Goal: Task Accomplishment & Management: Complete application form

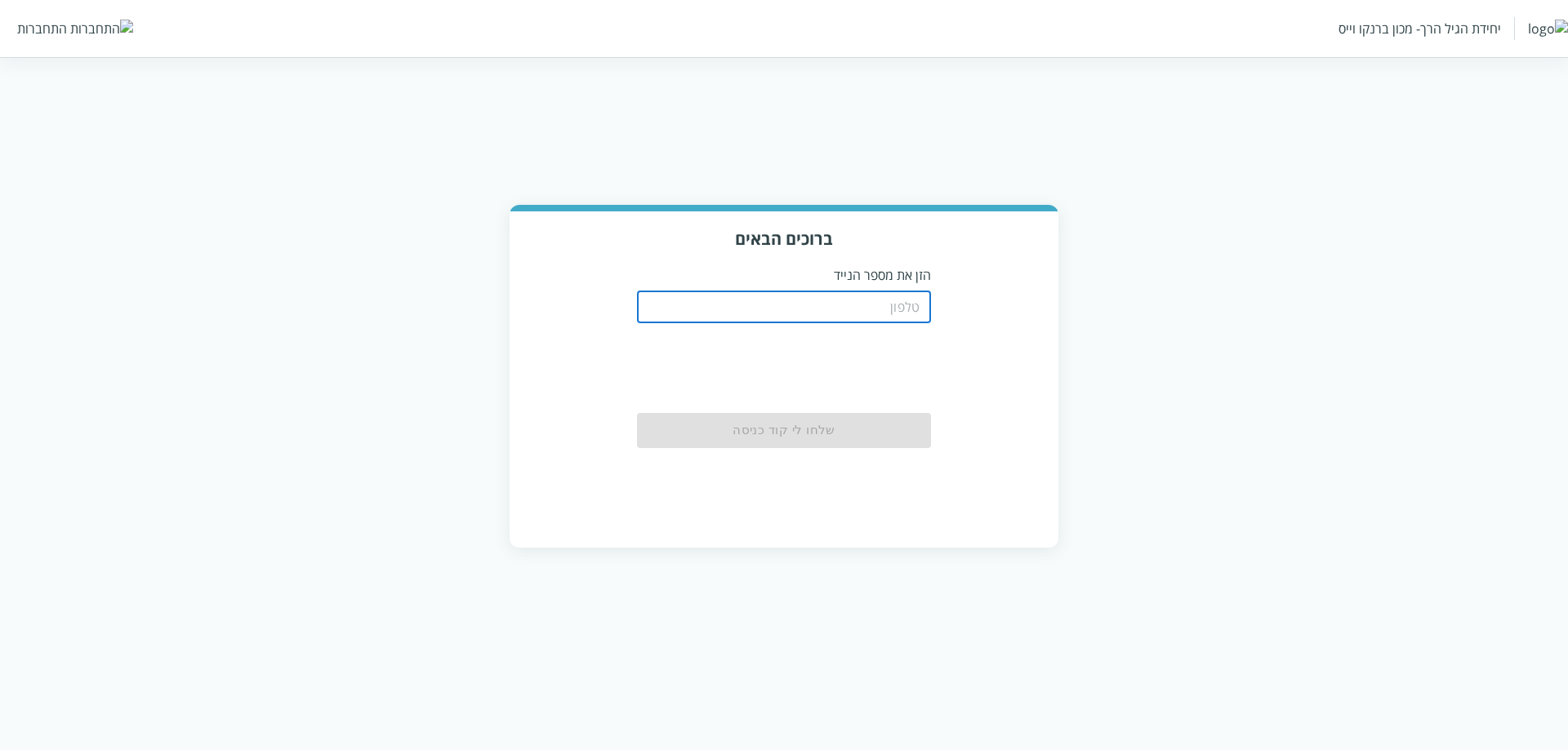
click at [868, 324] on input "tel" at bounding box center [784, 307] width 294 height 32
type input "0556789933"
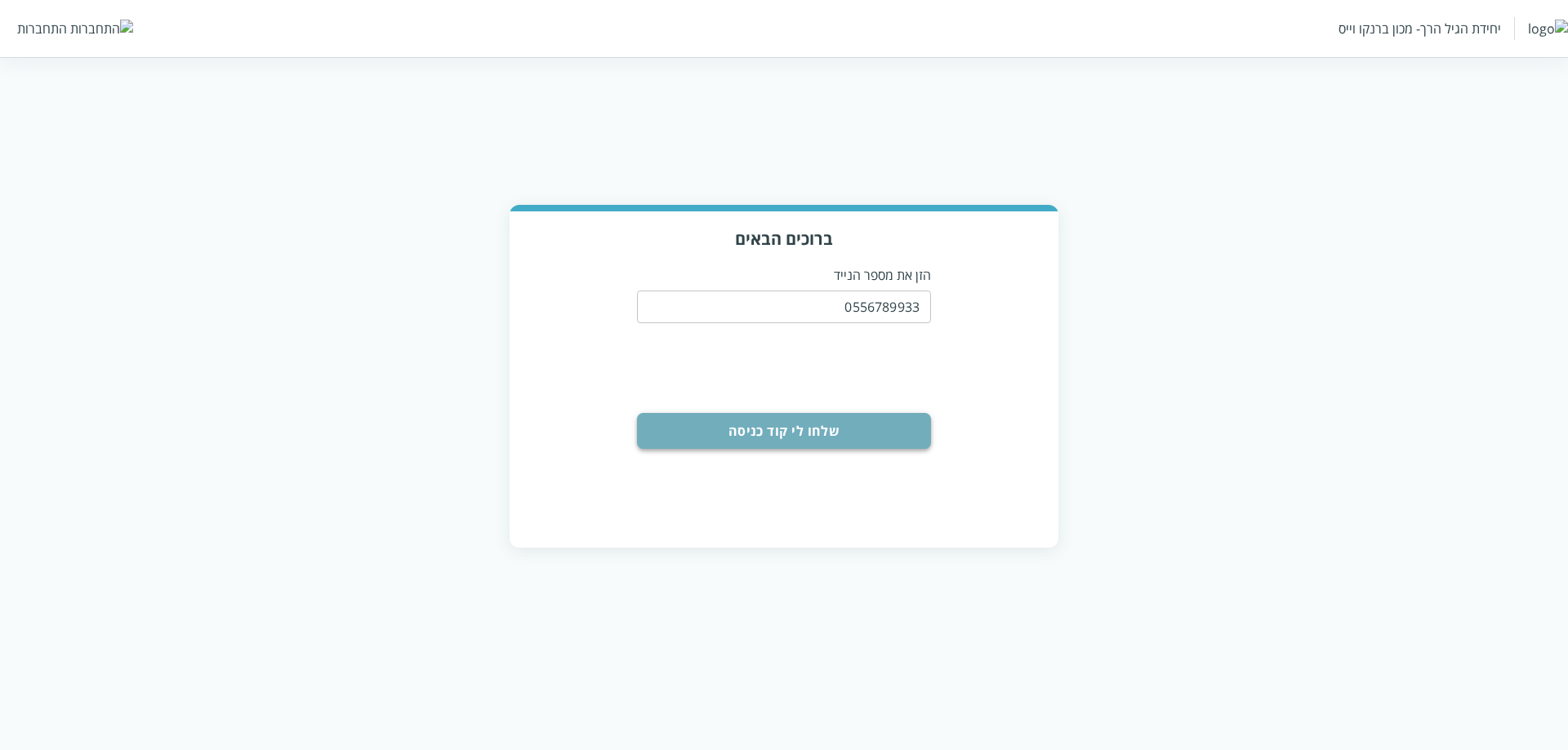
click at [740, 432] on button "שלחו לי קוד כניסה" at bounding box center [784, 431] width 294 height 36
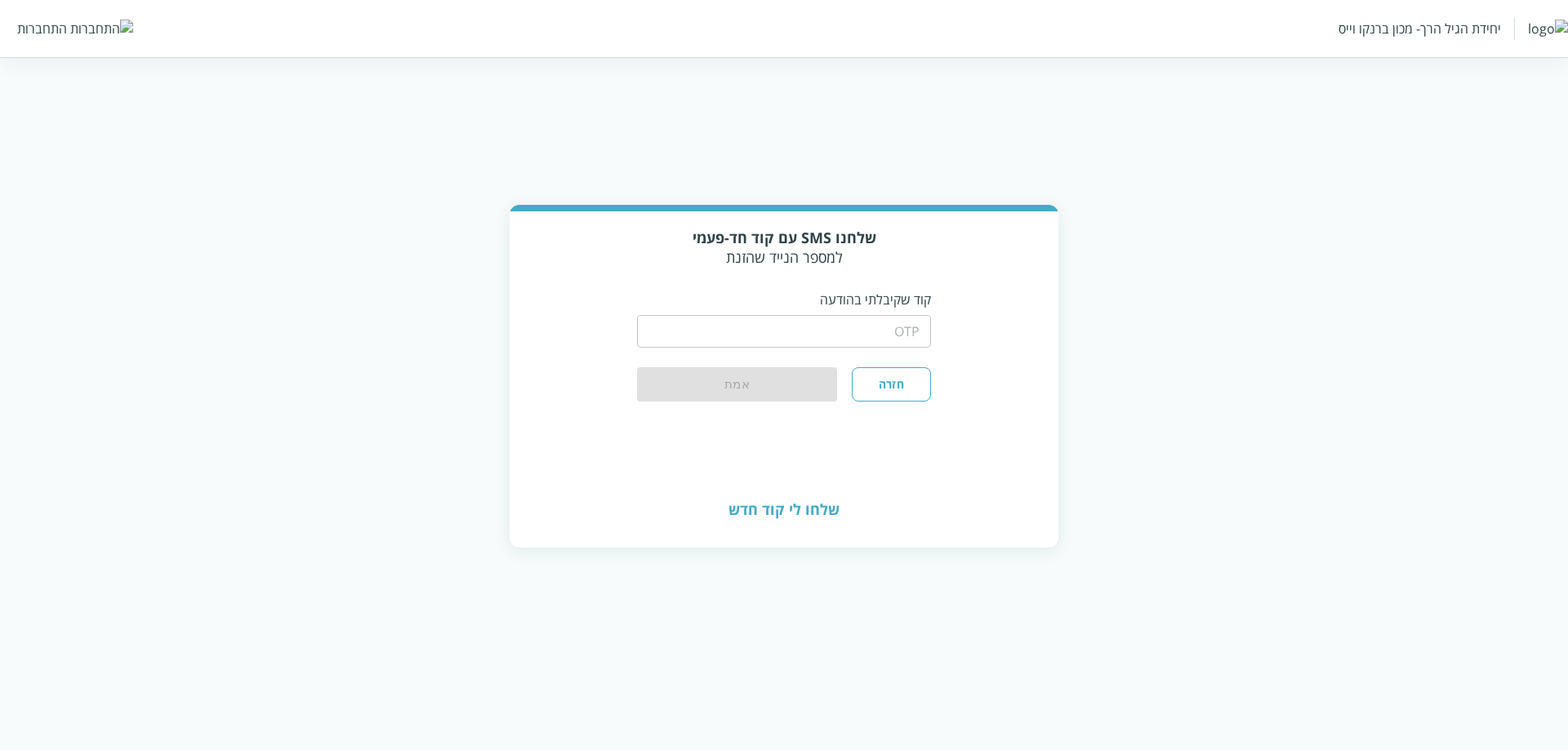
click at [703, 326] on input "string" at bounding box center [784, 331] width 294 height 32
type input "1234"
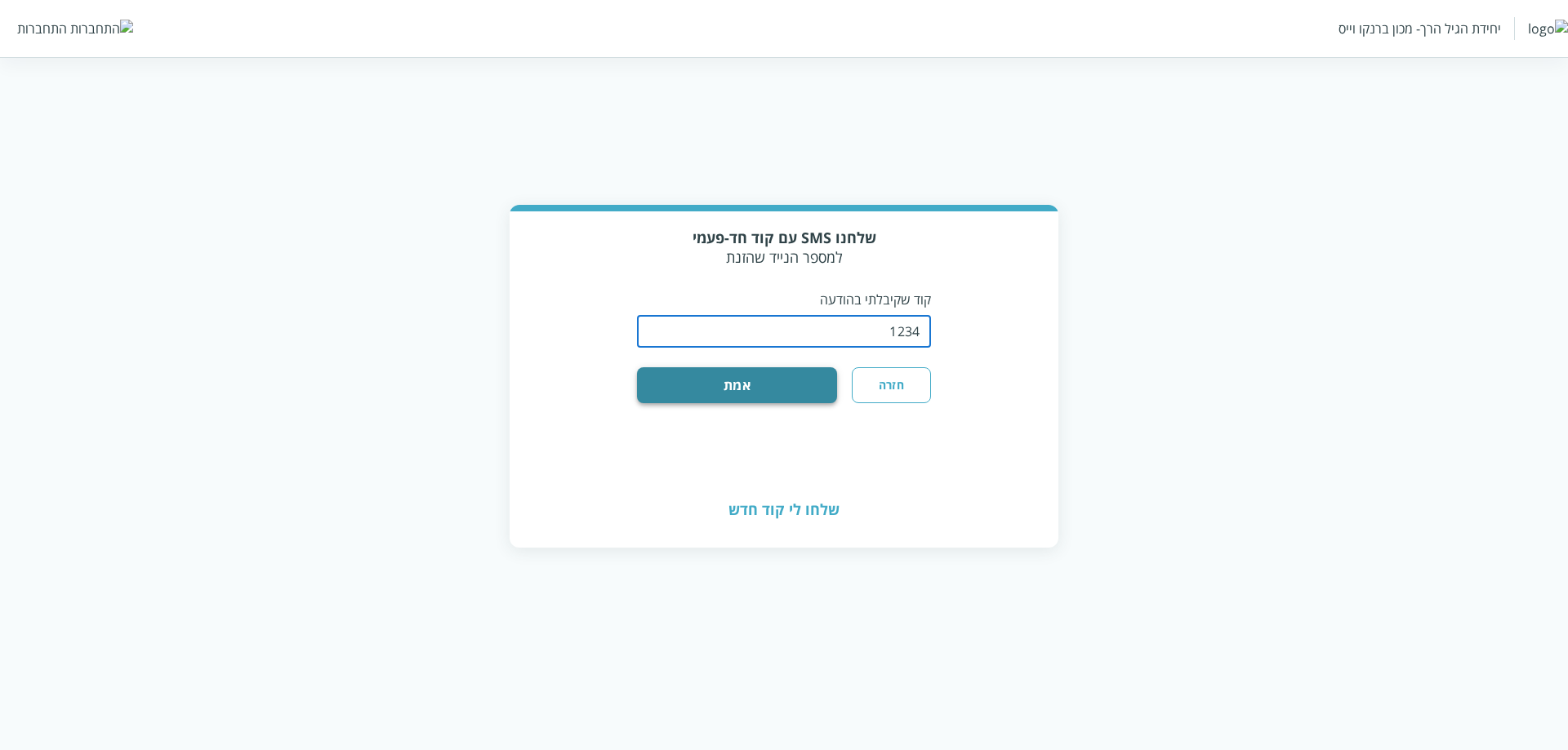
click at [737, 397] on button "אמת" at bounding box center [737, 386] width 200 height 36
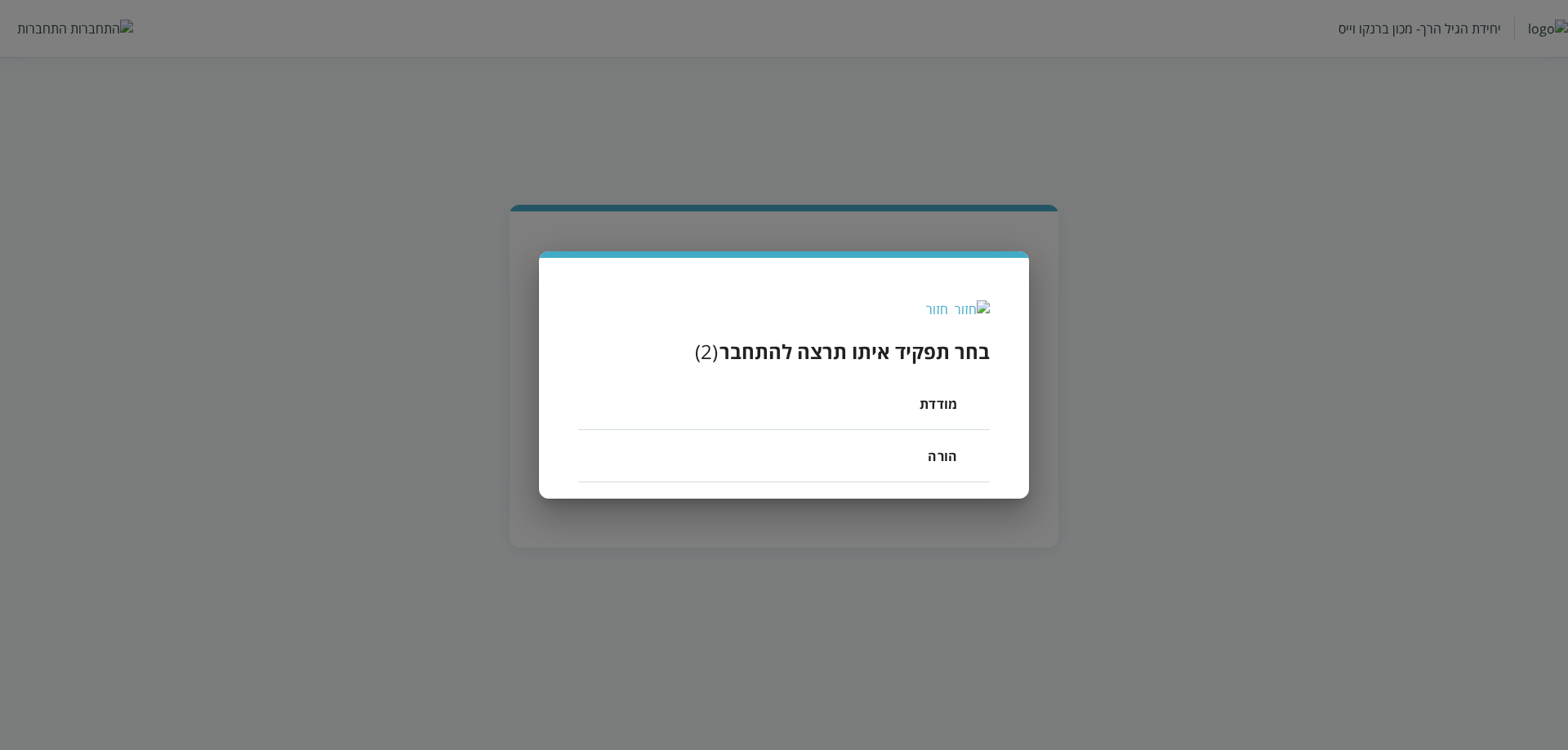
click at [903, 410] on li "מודדת" at bounding box center [784, 404] width 412 height 52
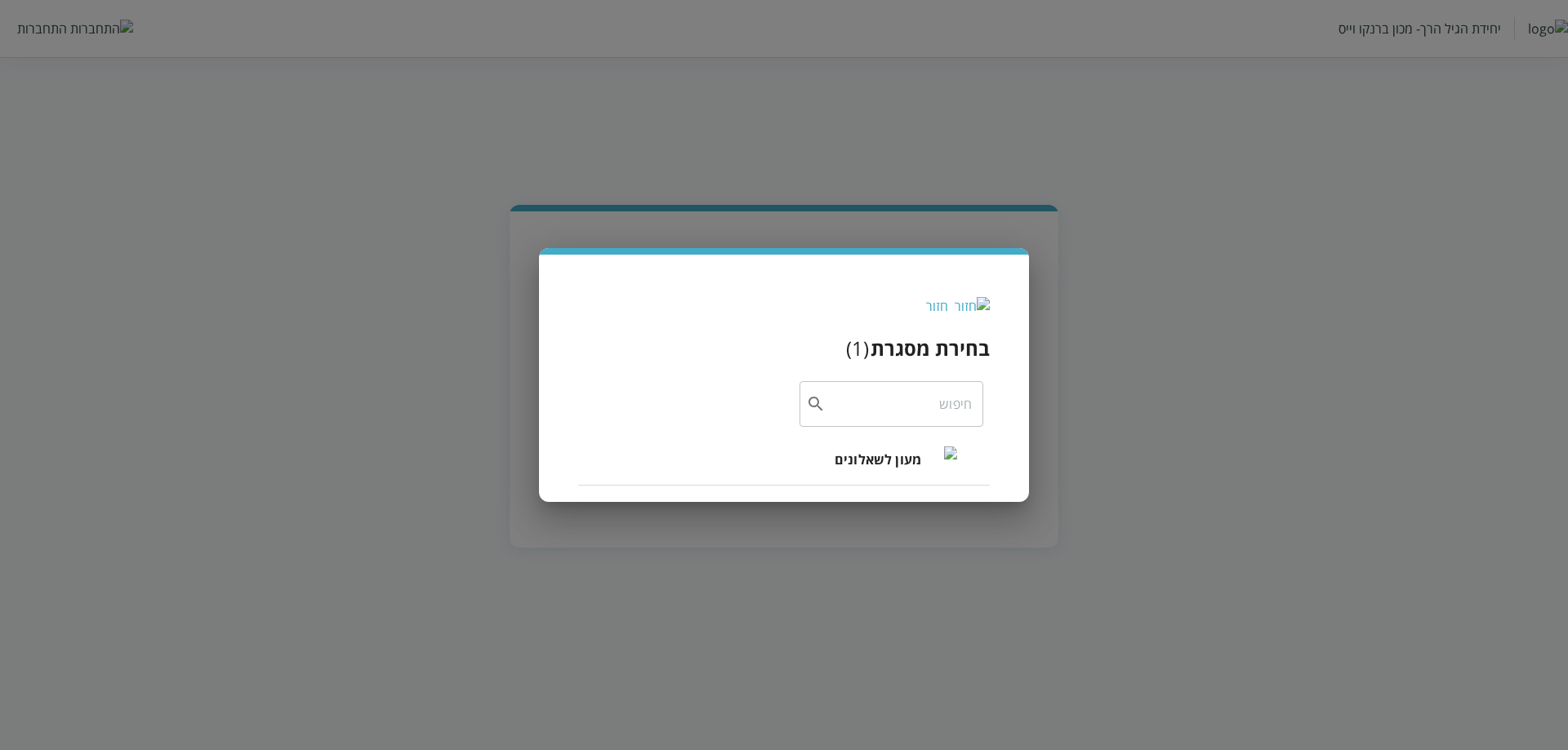
click at [867, 464] on span "מעון לשאלונים" at bounding box center [878, 460] width 86 height 20
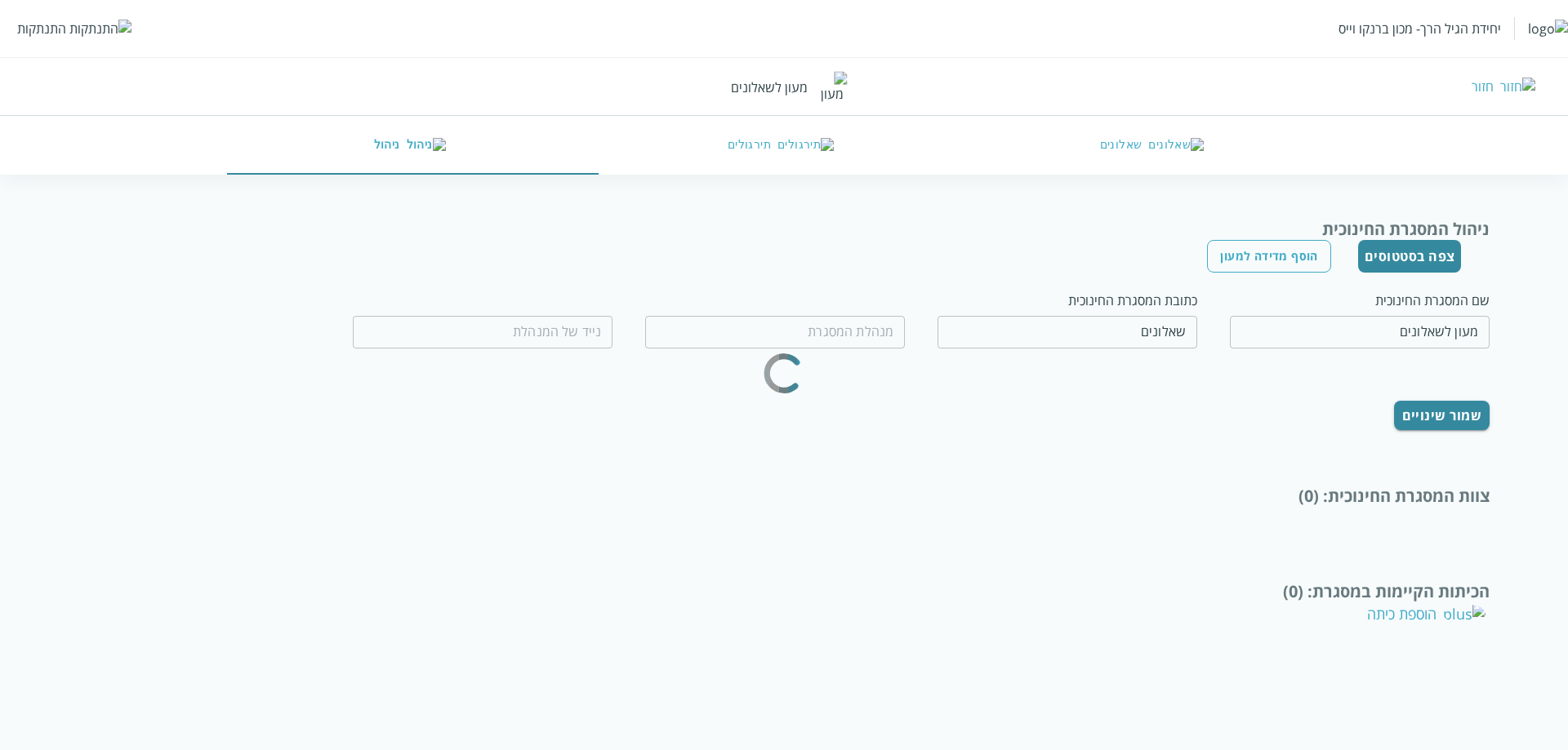
type input "שאלון שאלון"
type input "0556789999"
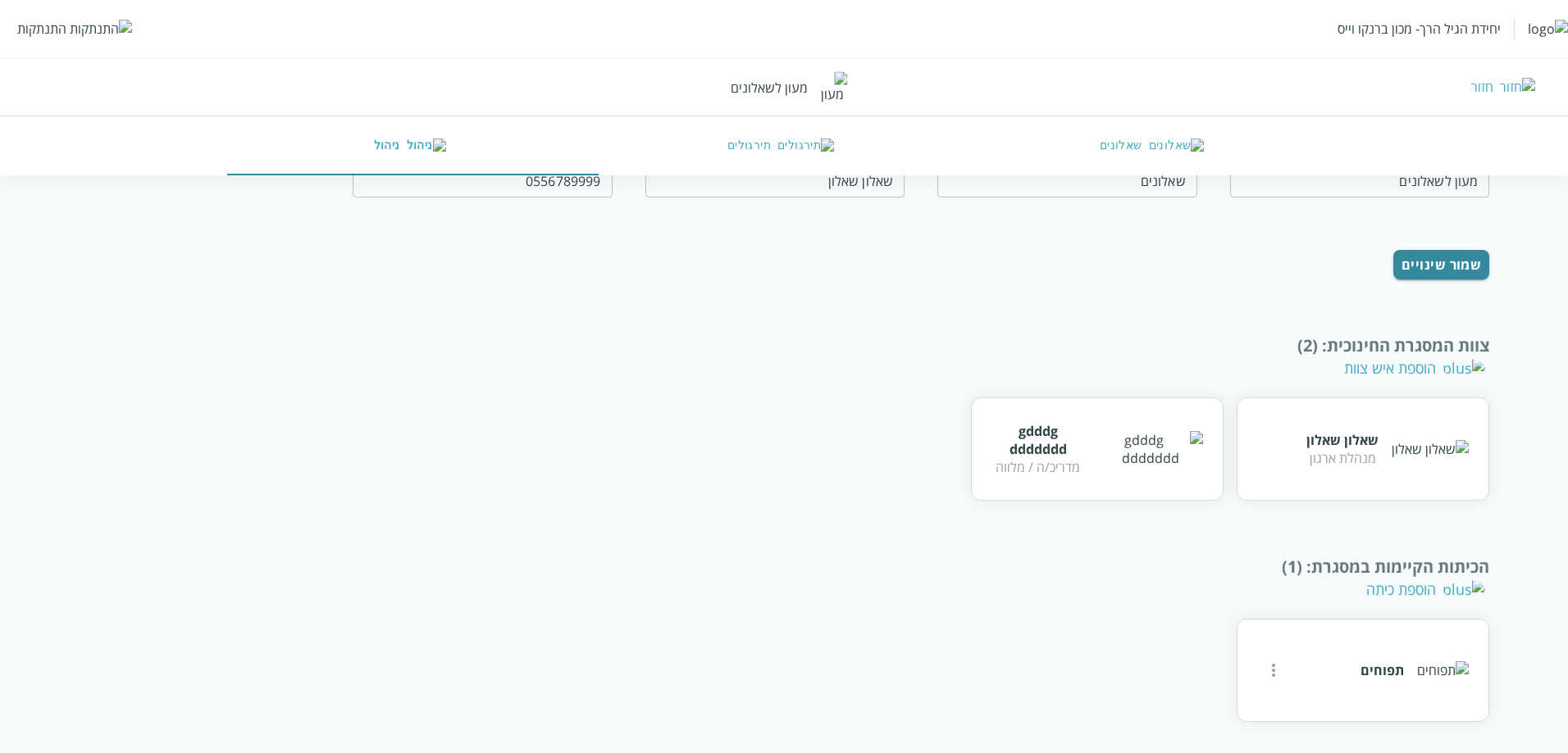
scroll to position [153, 0]
click at [1434, 365] on div "הוספת איש צוות" at bounding box center [1414, 367] width 141 height 20
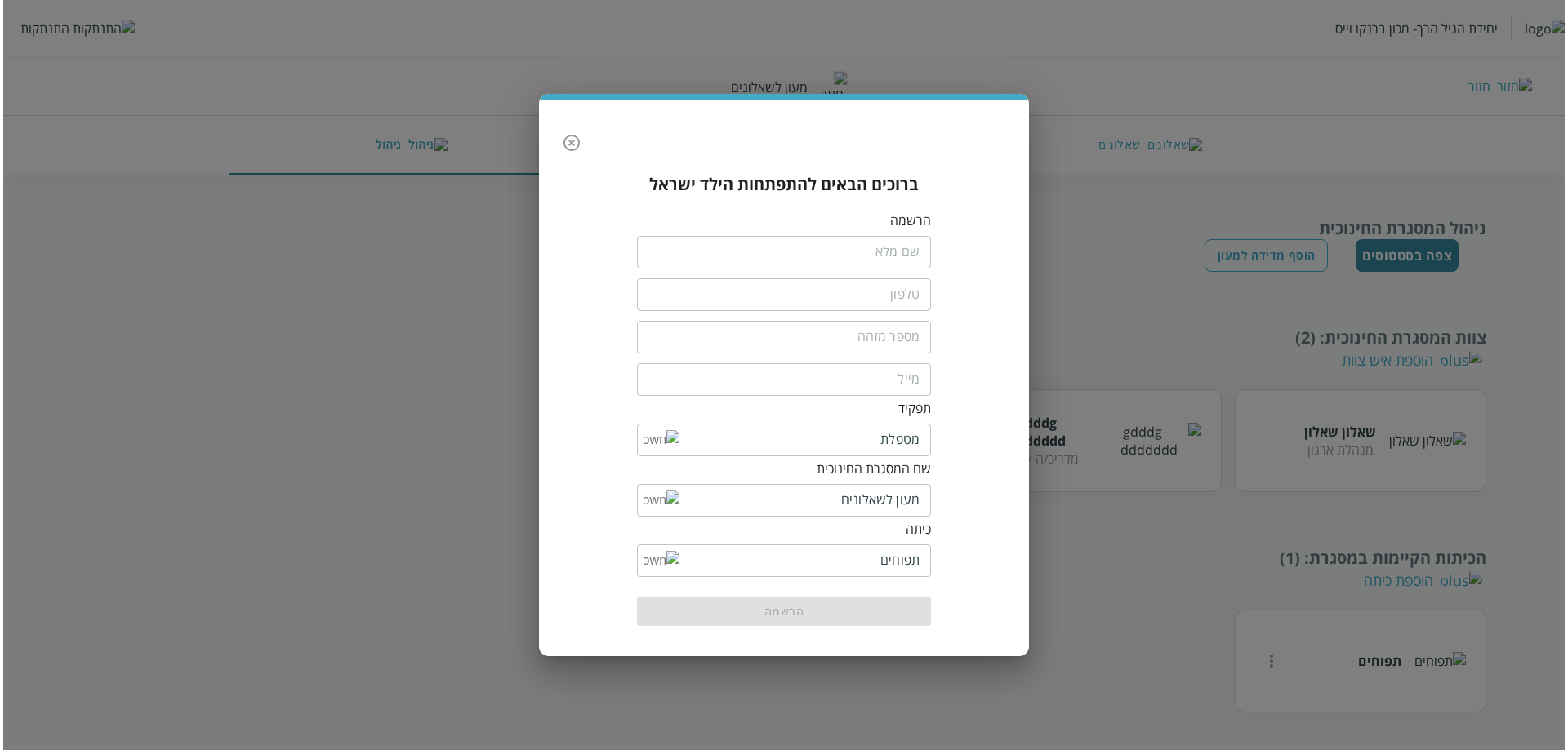
scroll to position [0, 0]
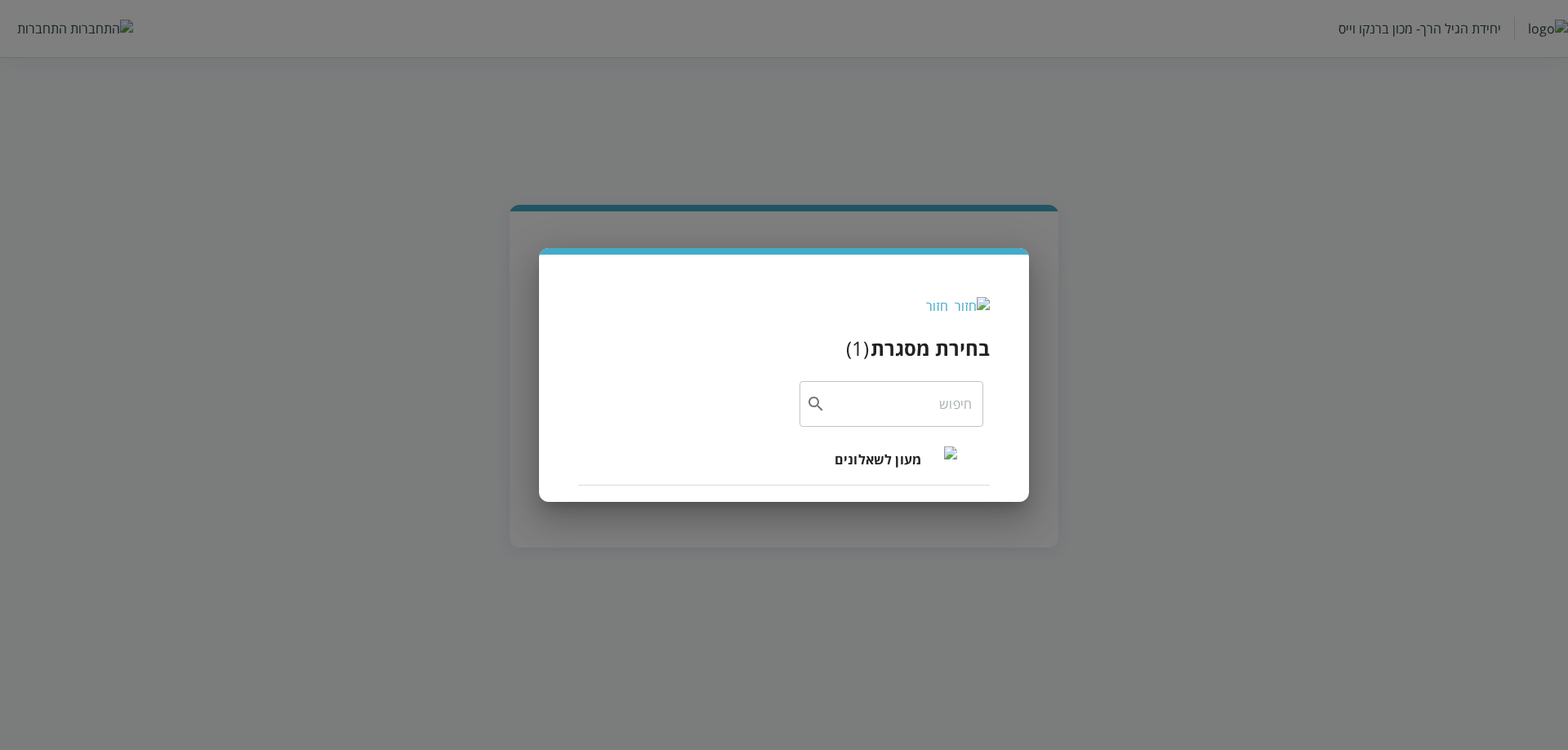
click at [865, 456] on span "מעון לשאלונים" at bounding box center [878, 460] width 86 height 20
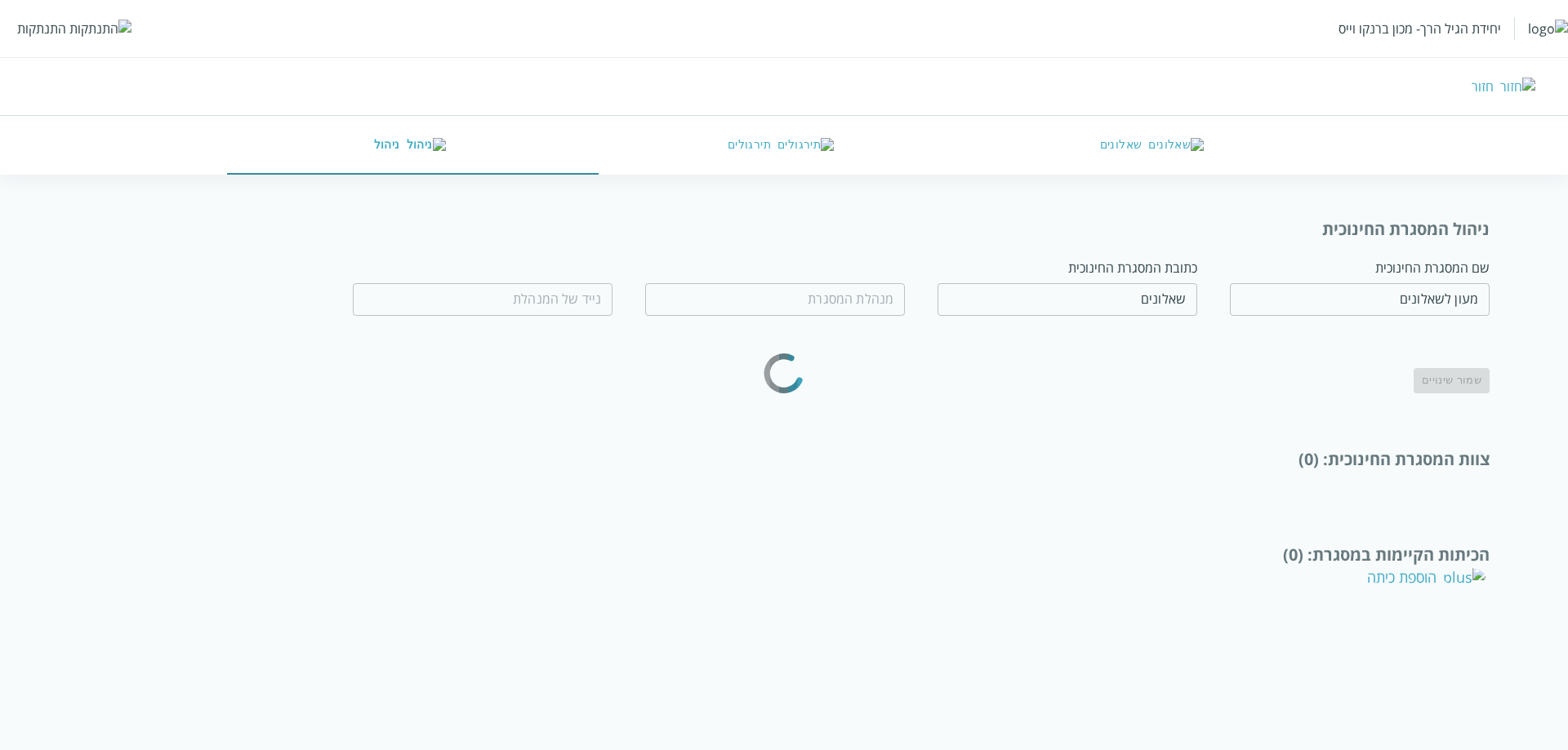
type input "שאלון שאלון"
type input "0556789999"
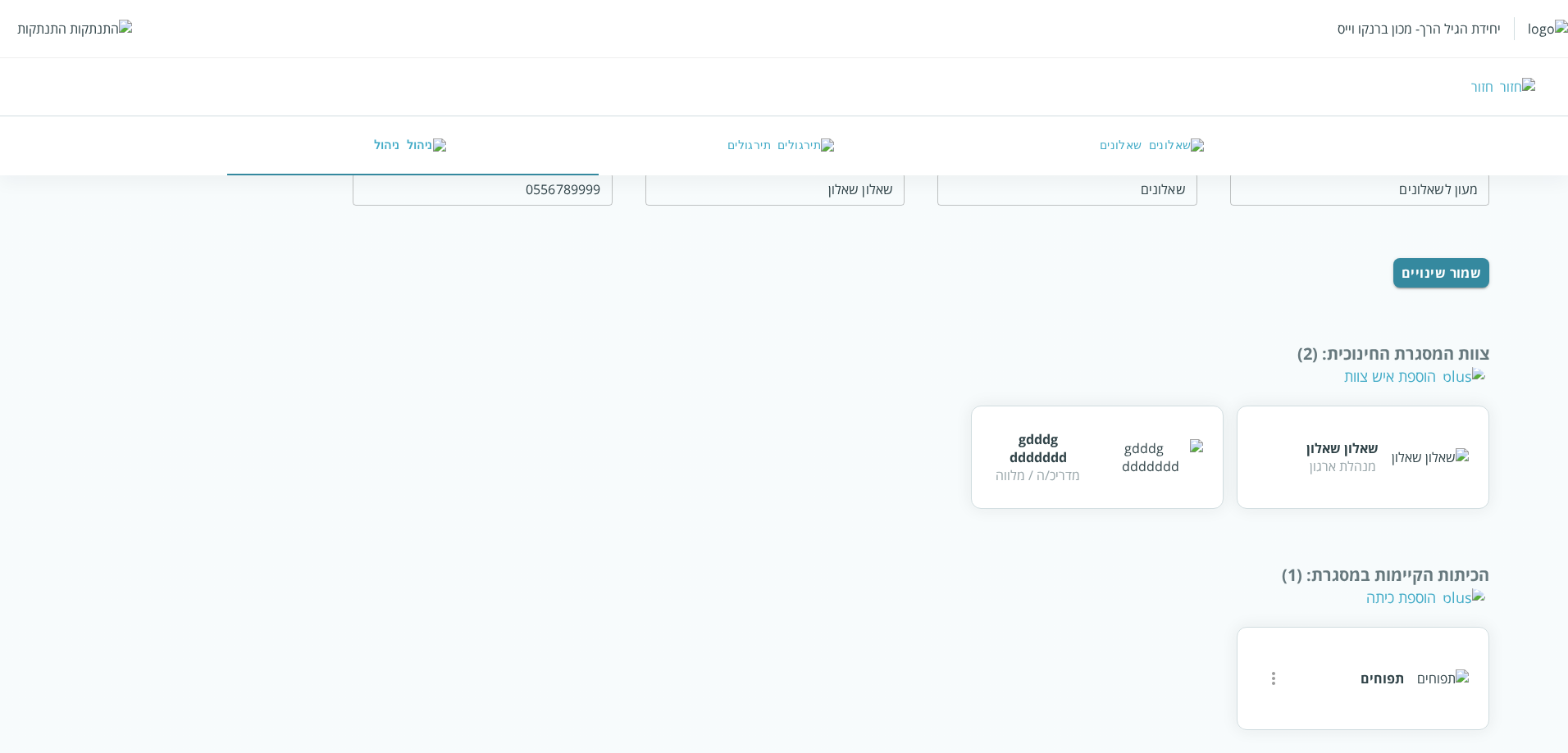
scroll to position [120, 0]
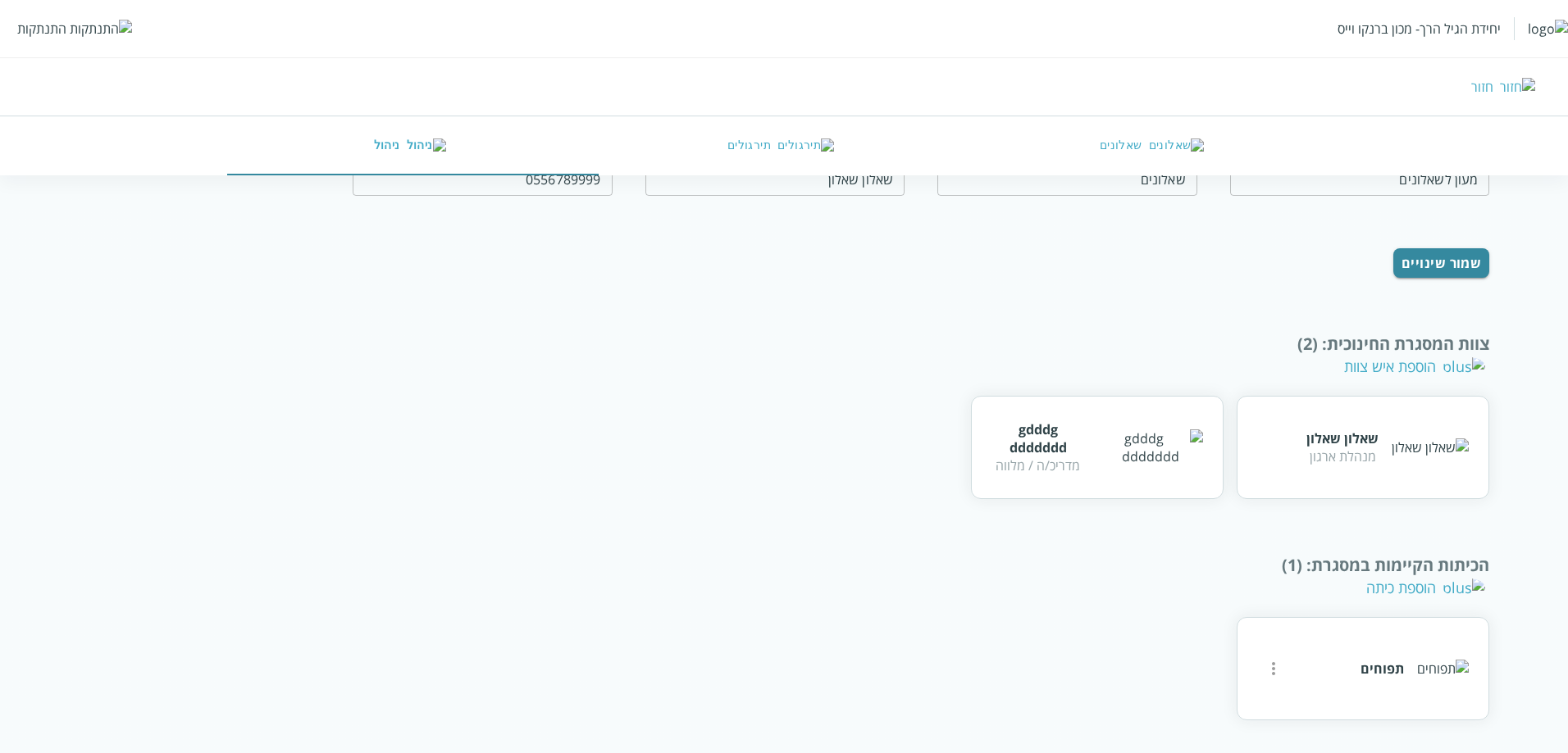
click at [1404, 590] on div "הוספת כיתה" at bounding box center [1426, 588] width 119 height 20
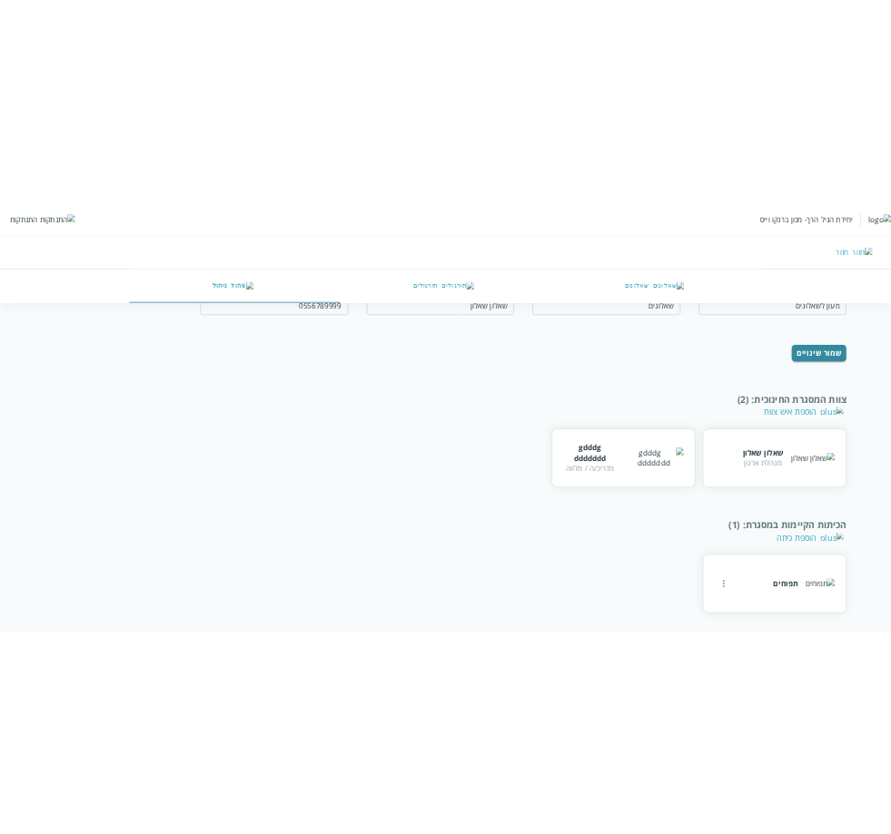
scroll to position [0, 0]
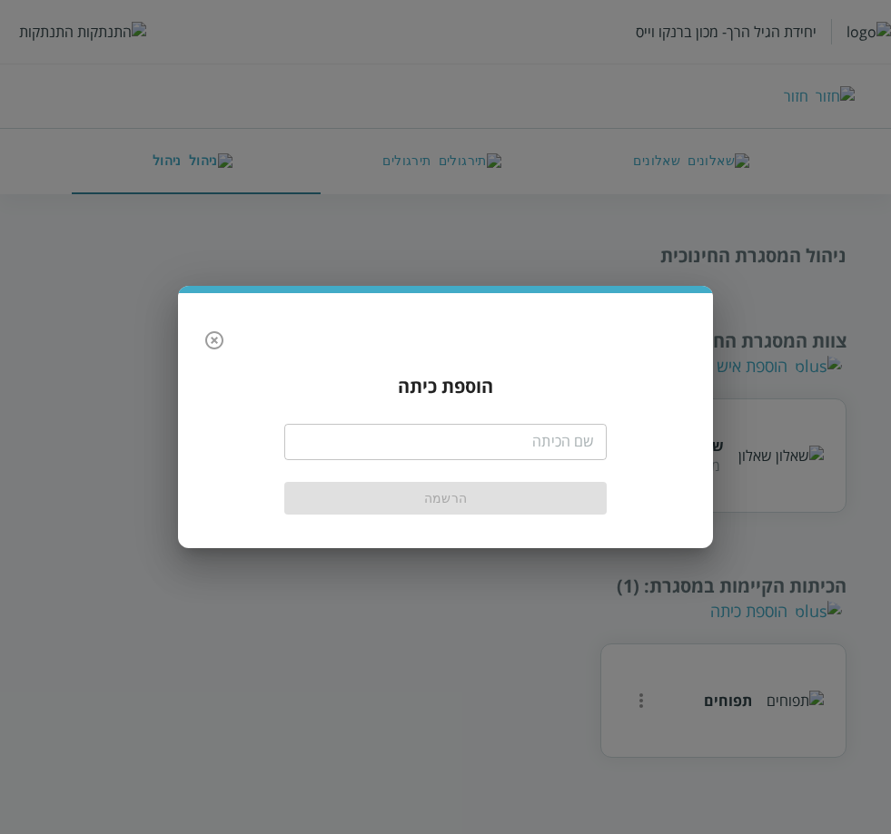
click at [547, 438] on input "text" at bounding box center [445, 442] width 323 height 36
type input "שושנית"
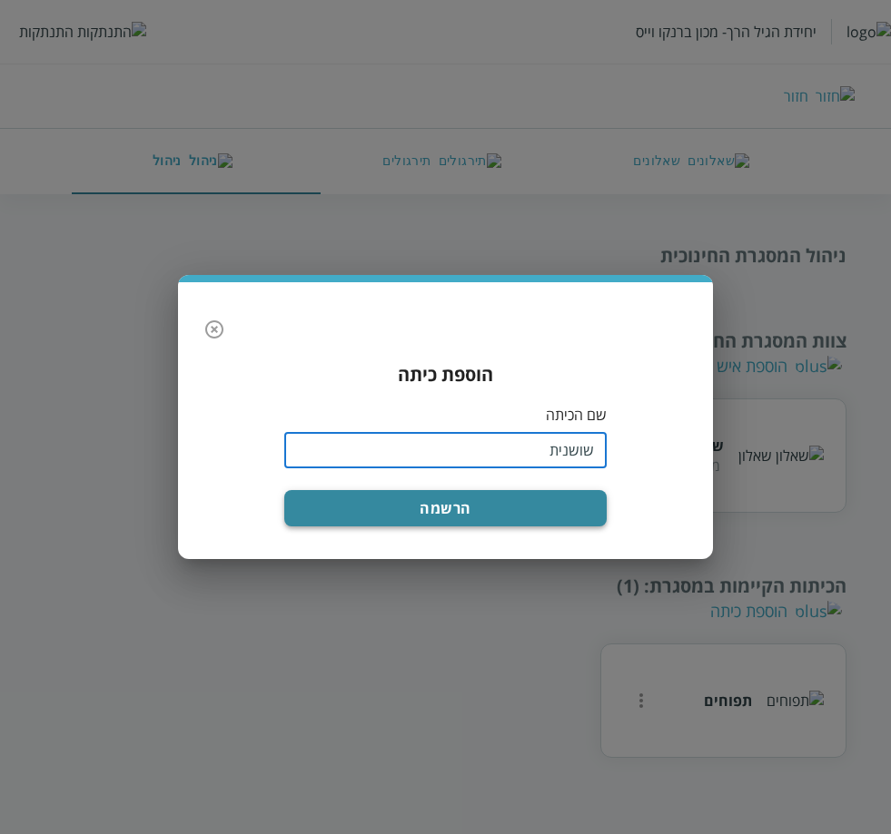
click at [470, 508] on button "הרשמה" at bounding box center [445, 508] width 323 height 36
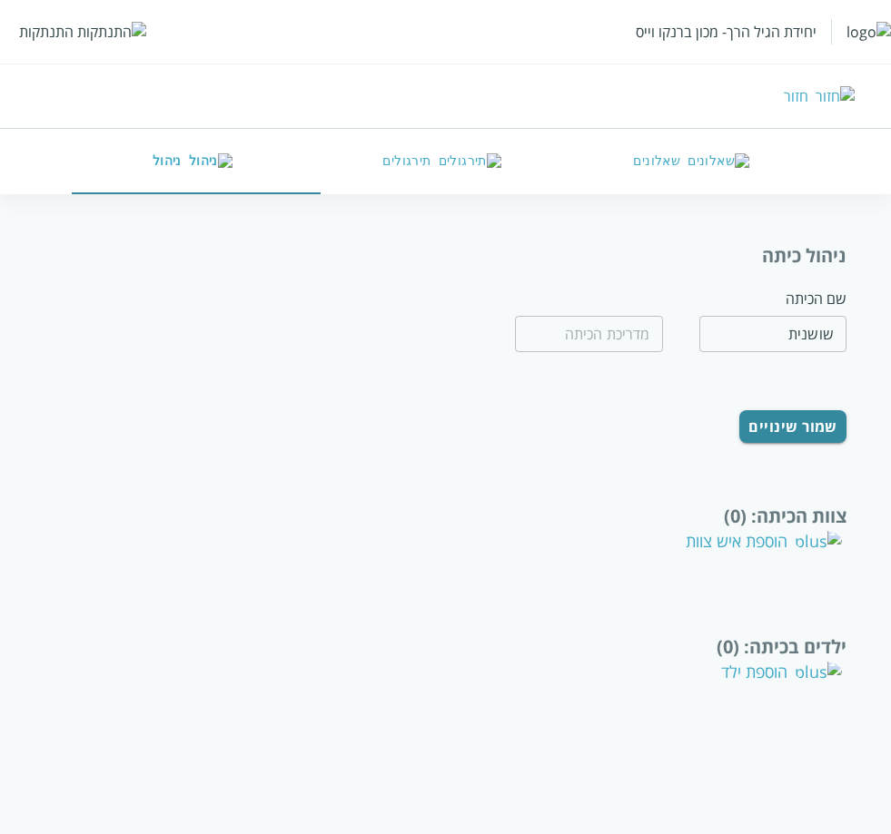
click at [771, 545] on div "הוספת איש צוות" at bounding box center [764, 541] width 156 height 22
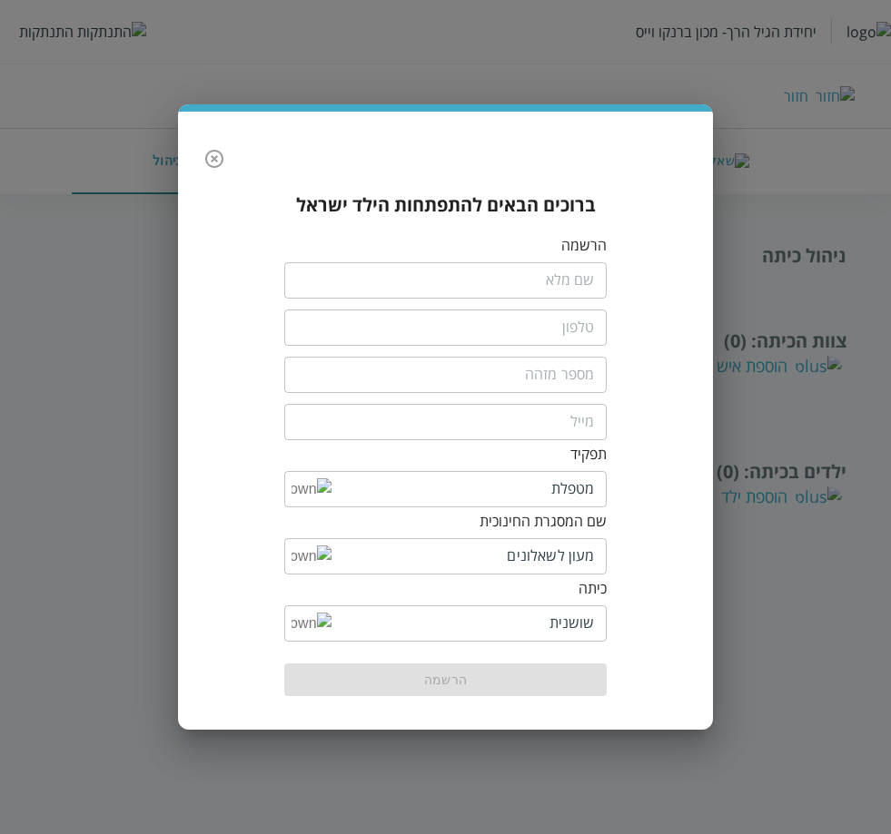
click at [548, 275] on input "fullName" at bounding box center [445, 280] width 323 height 36
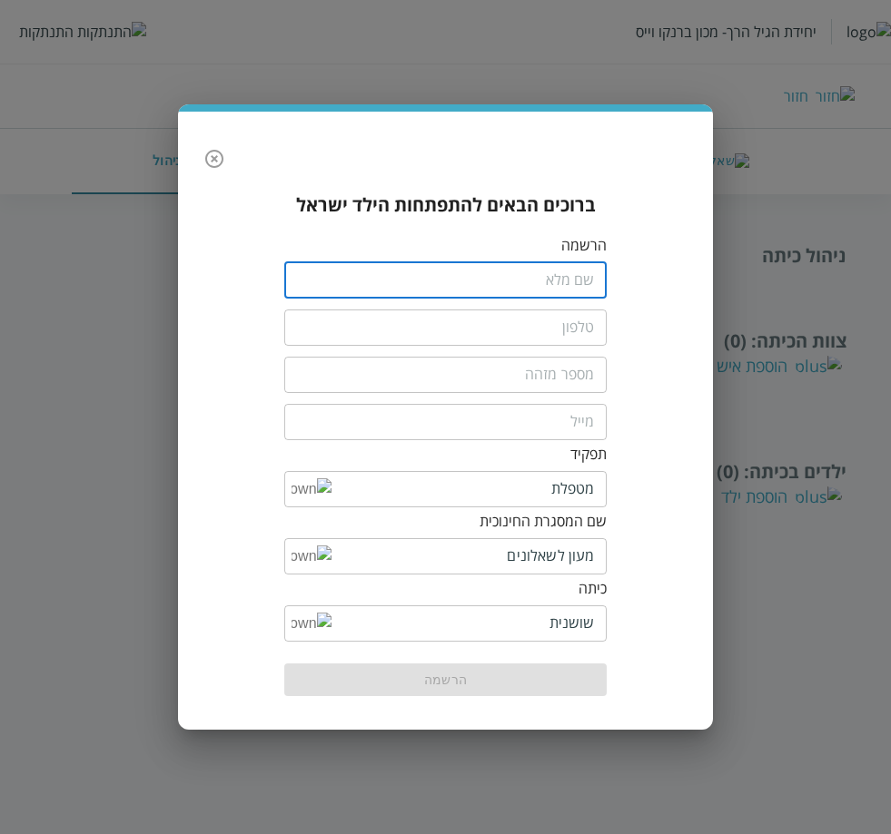
type input "dhisd shduiso"
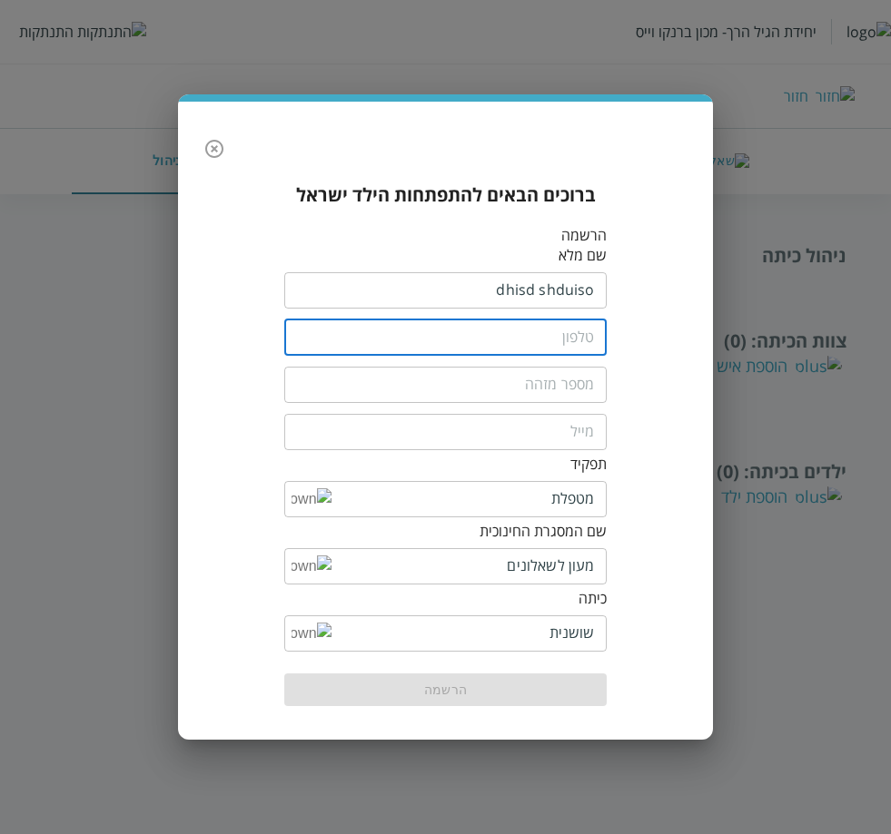
click at [538, 339] on input "tel" at bounding box center [445, 338] width 323 height 36
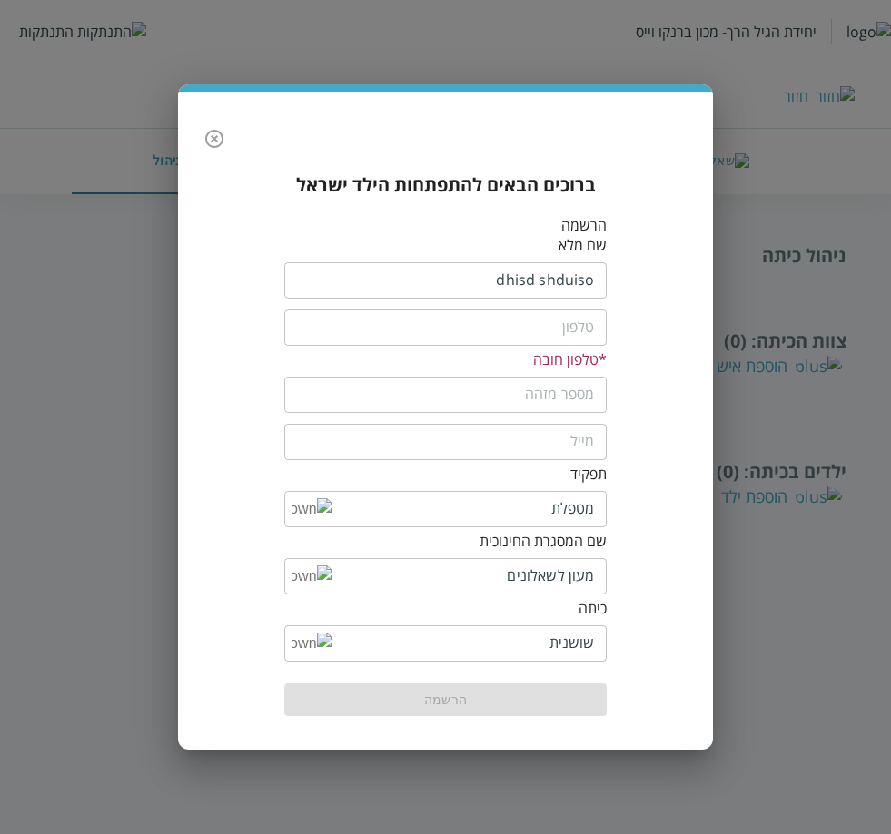
click at [568, 333] on input "tel" at bounding box center [445, 328] width 323 height 36
type input "0554444444"
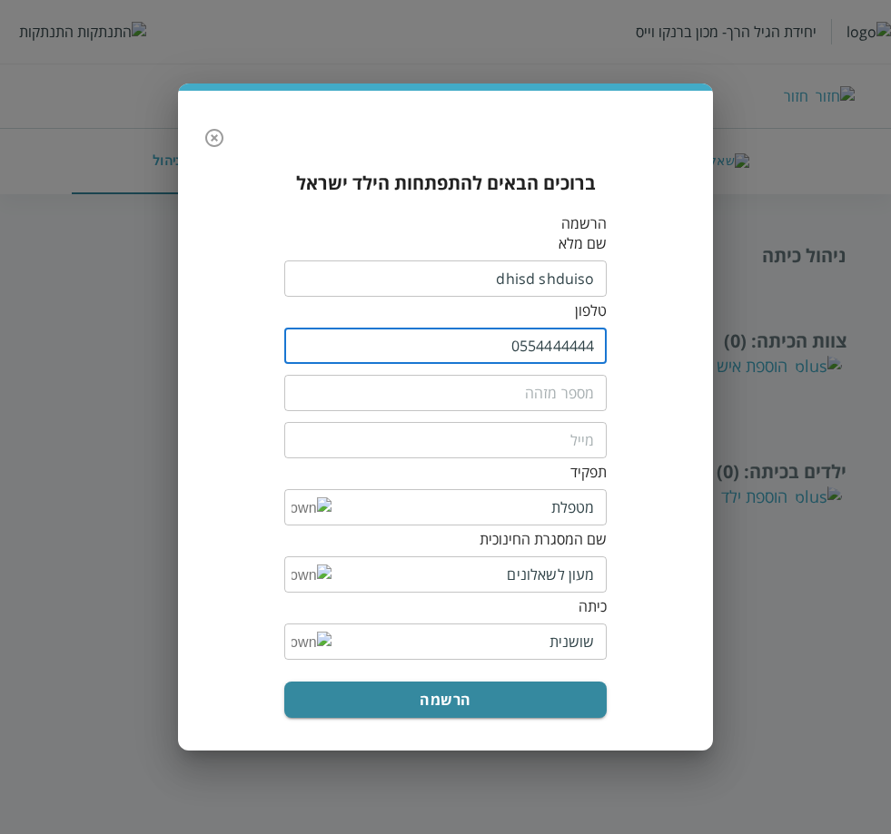
click at [516, 402] on input "text" at bounding box center [445, 393] width 323 height 36
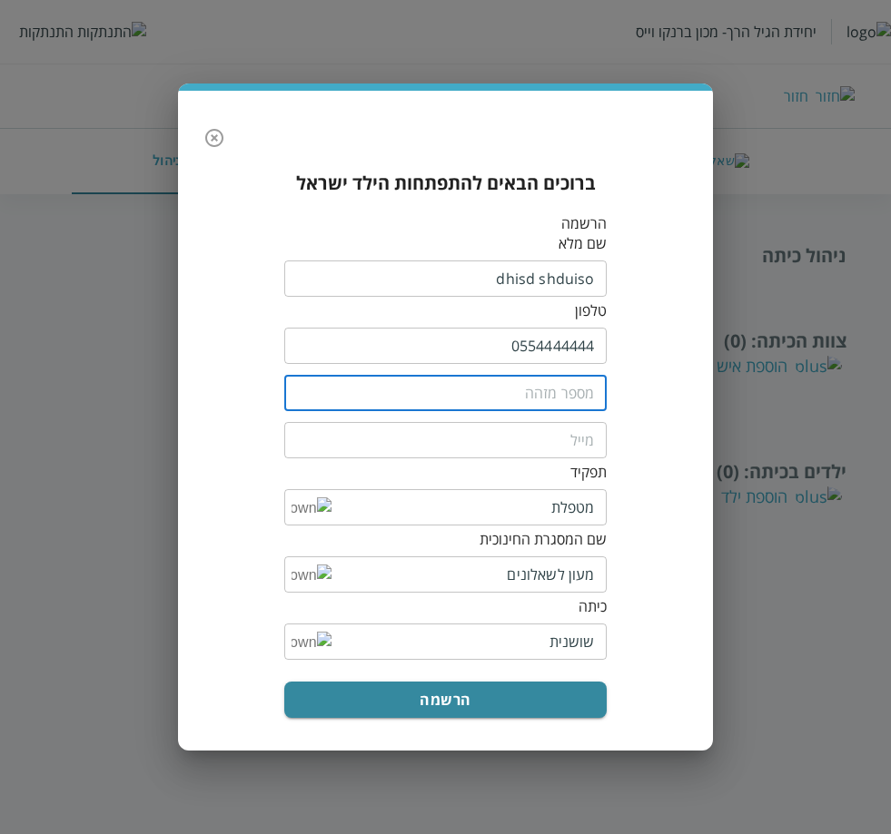
type input "112121"
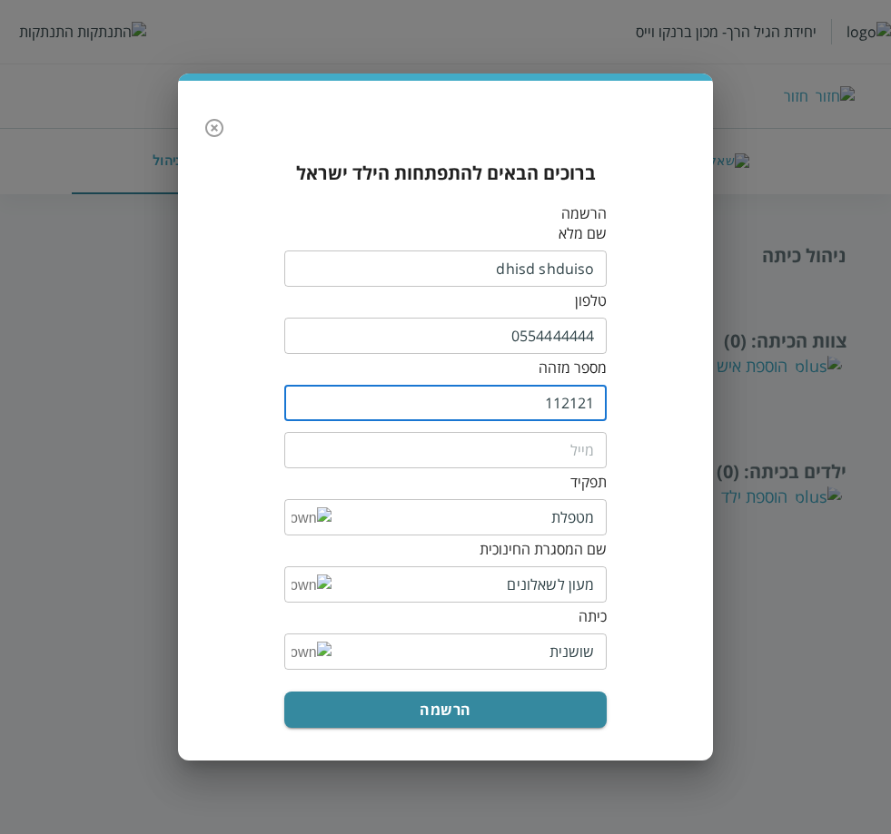
click at [516, 448] on input "email" at bounding box center [445, 450] width 323 height 36
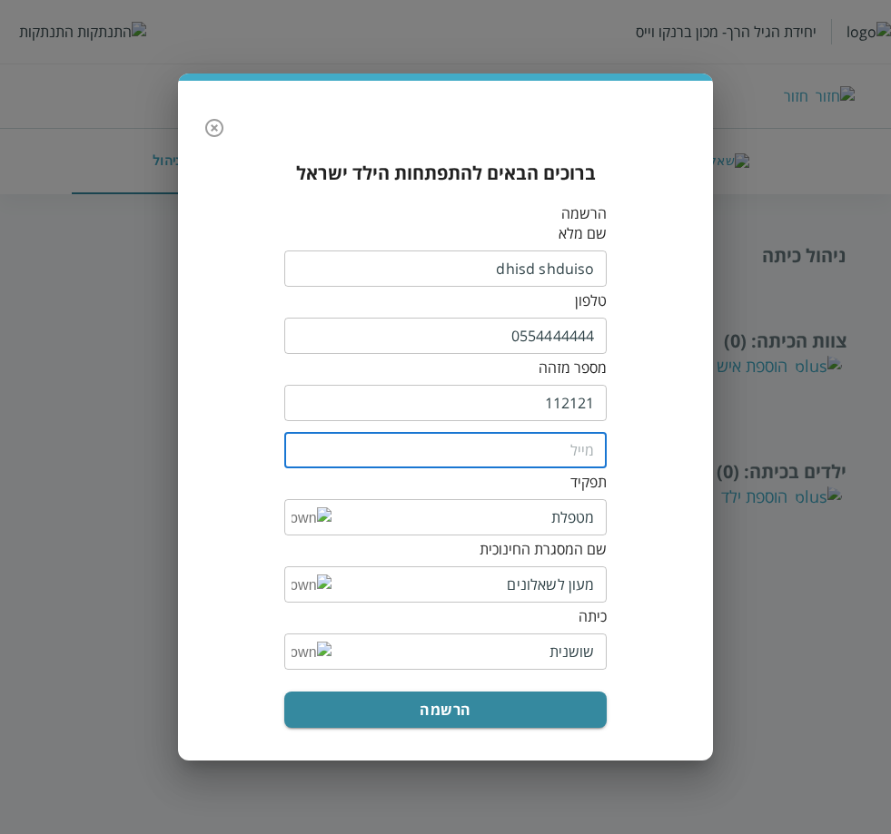
type input "[EMAIL_ADDRESS][DOMAIN_NAME]"
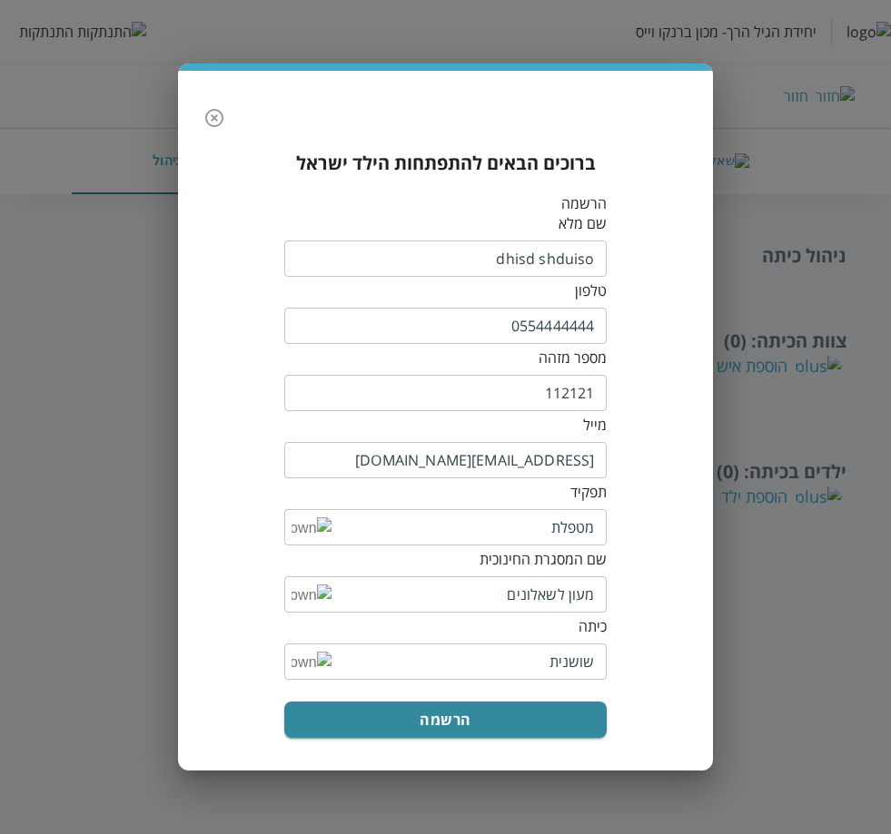
drag, startPoint x: 534, startPoint y: 439, endPoint x: 530, endPoint y: 449, distance: 10.6
click at [534, 439] on div "מייל [EMAIL_ADDRESS][DOMAIN_NAME] ​" at bounding box center [445, 448] width 323 height 67
click at [528, 464] on input "[EMAIL_ADDRESS][DOMAIN_NAME]" at bounding box center [445, 460] width 323 height 36
click at [526, 464] on input "[EMAIL_ADDRESS][DOMAIN_NAME]" at bounding box center [445, 460] width 323 height 36
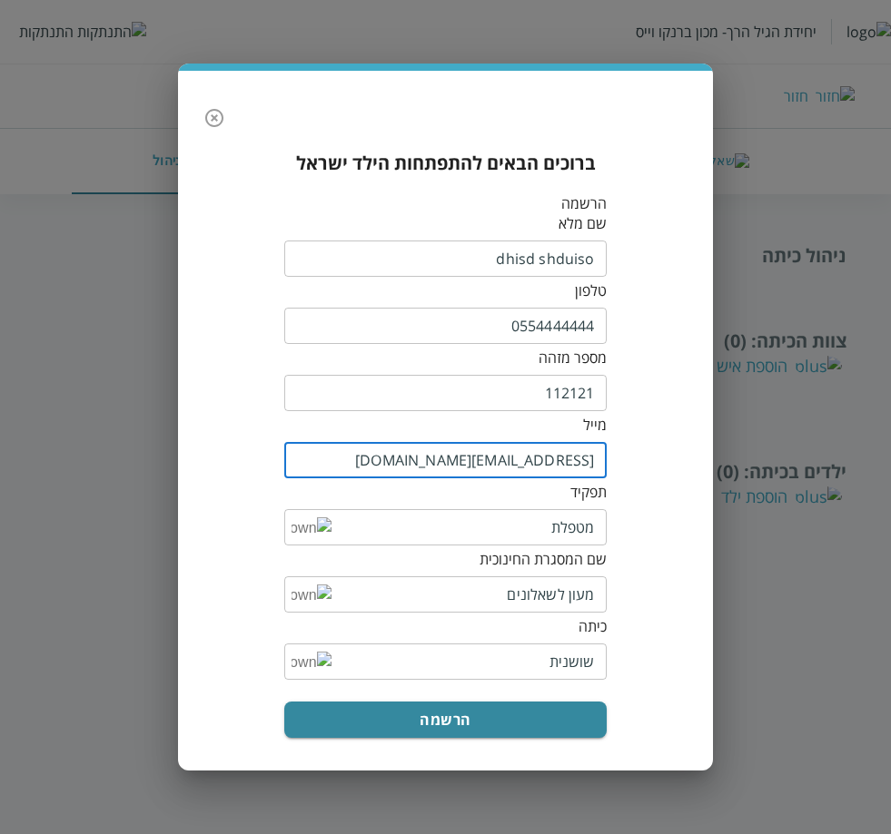
click at [526, 464] on input "[EMAIL_ADDRESS][DOMAIN_NAME]" at bounding box center [445, 460] width 323 height 36
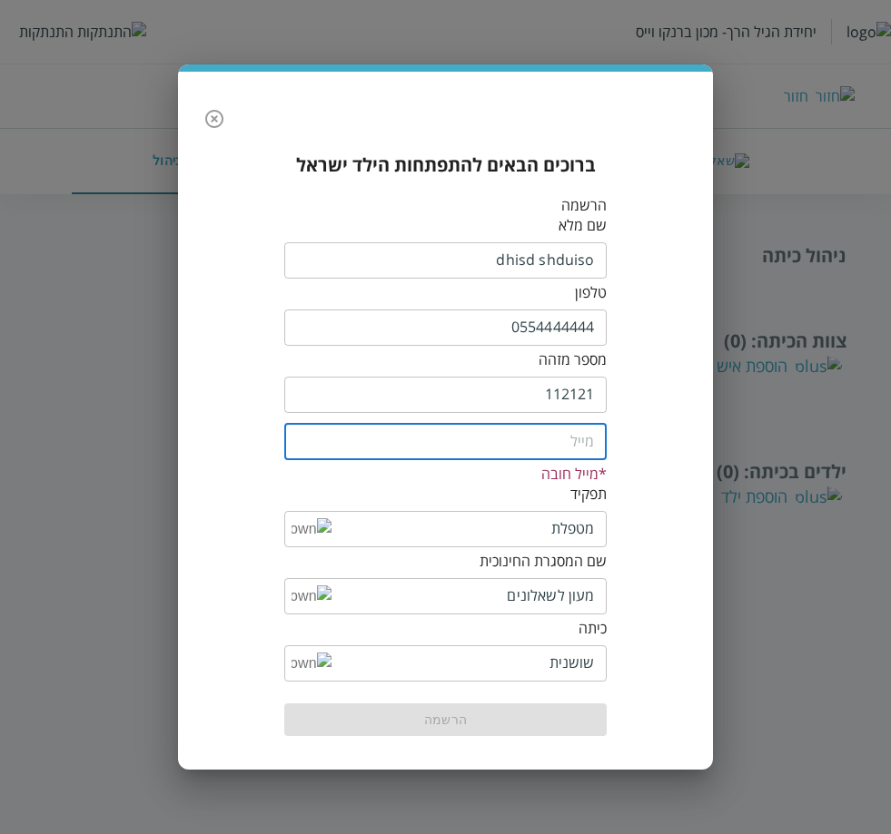
click at [505, 441] on input "email" at bounding box center [445, 442] width 323 height 36
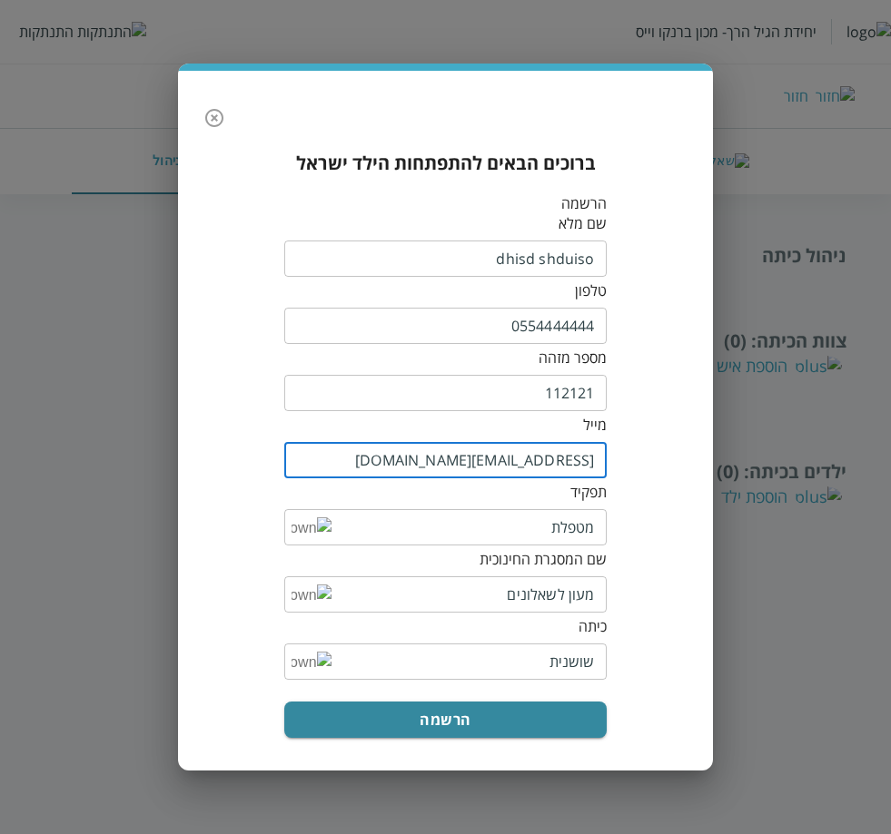
click at [493, 463] on input "[EMAIL_ADDRESS][DOMAIN_NAME]" at bounding box center [445, 460] width 323 height 36
type input "[EMAIL_ADDRESS][DOMAIN_NAME]"
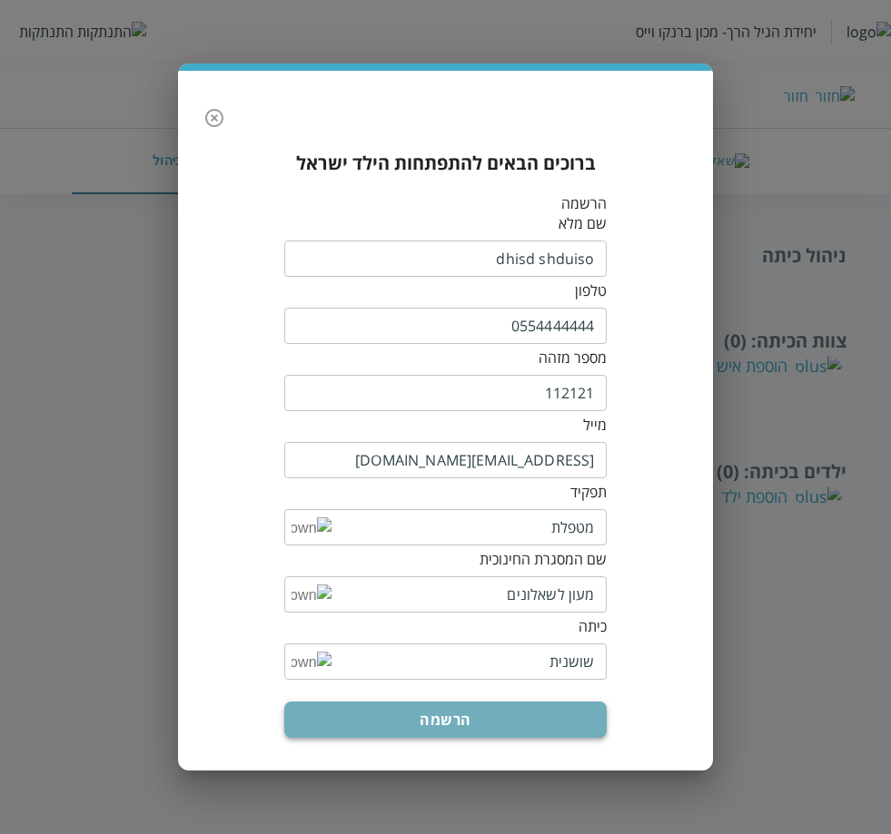
click at [449, 718] on button "הרשמה" at bounding box center [445, 720] width 323 height 36
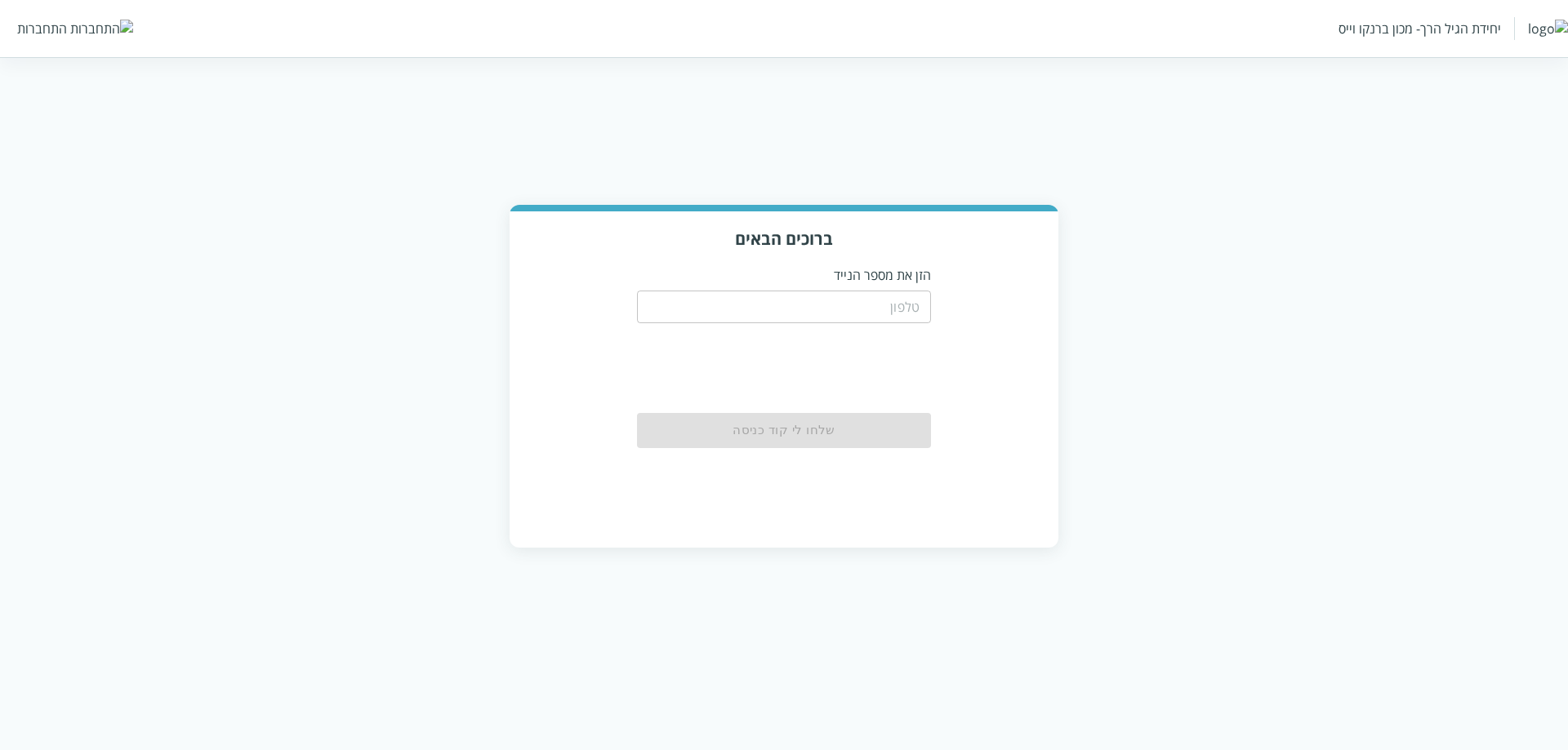
click at [833, 308] on input "tel" at bounding box center [784, 307] width 294 height 32
type input "0556789933"
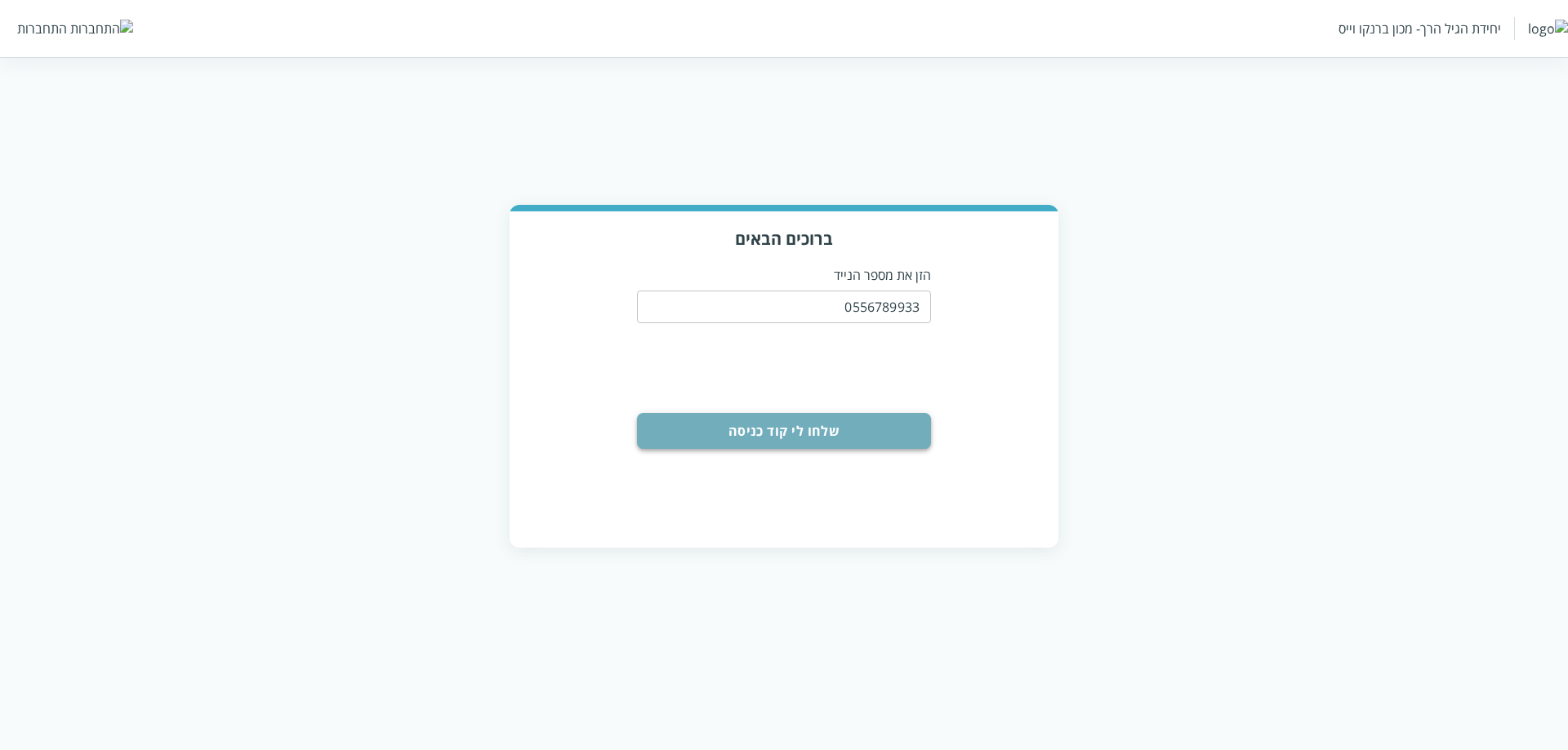
click at [714, 445] on button "שלחו לי קוד כניסה" at bounding box center [784, 431] width 294 height 36
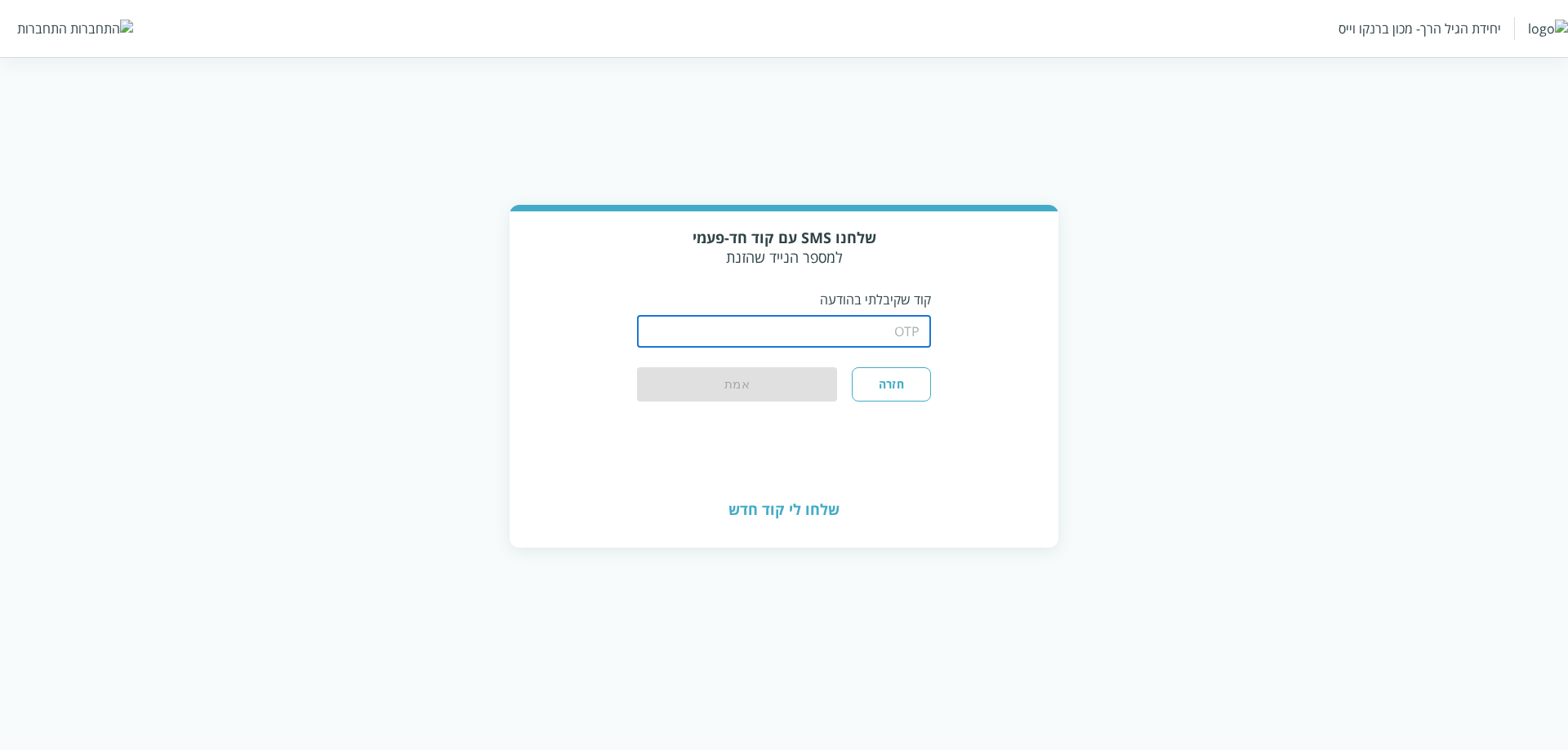
click at [705, 327] on input "string" at bounding box center [784, 331] width 294 height 32
type input "1234"
click at [739, 394] on button "אמת" at bounding box center [737, 386] width 200 height 36
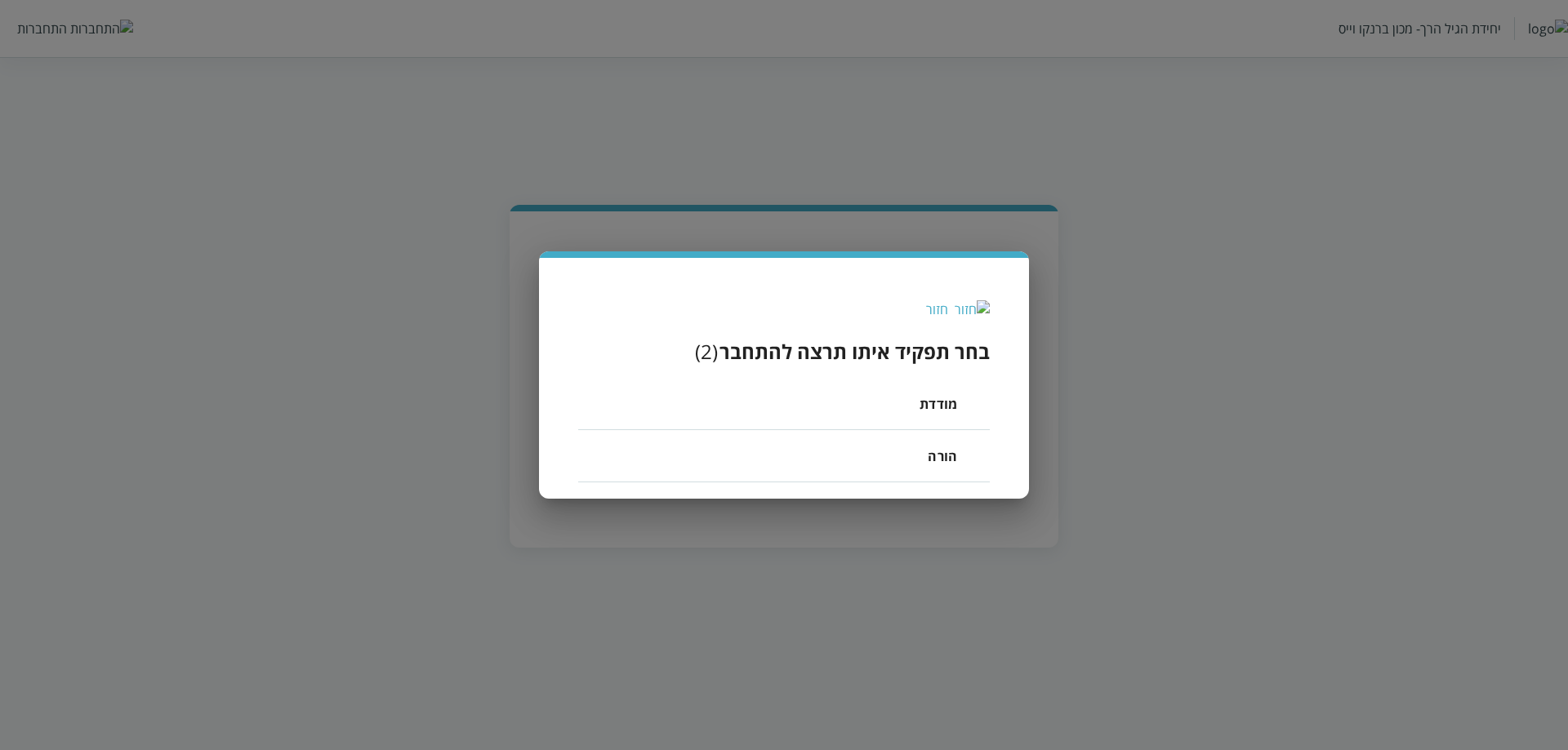
click at [927, 400] on span "מודדת" at bounding box center [938, 405] width 38 height 20
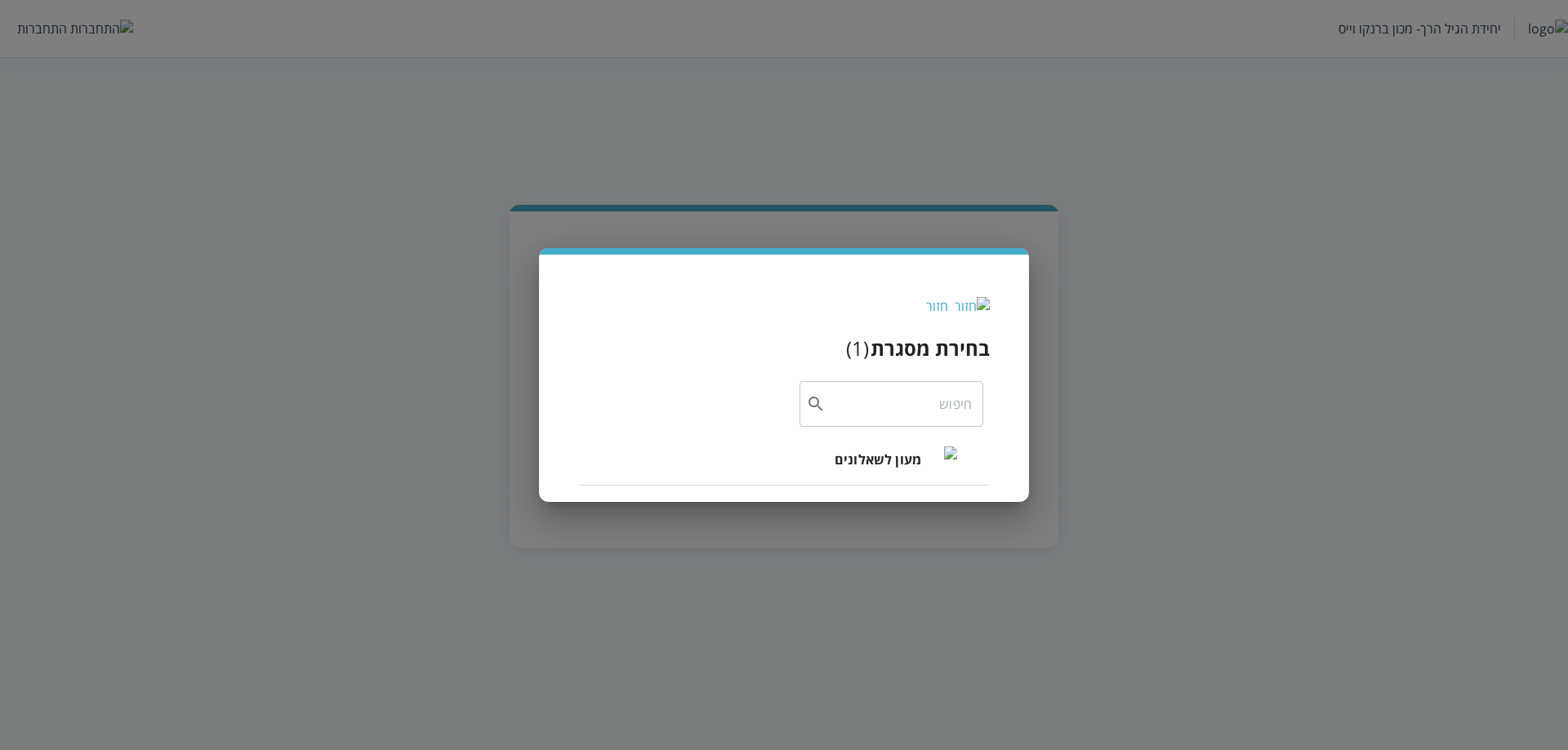
click at [837, 448] on div "מעון לשאלונים" at bounding box center [896, 459] width 122 height 67
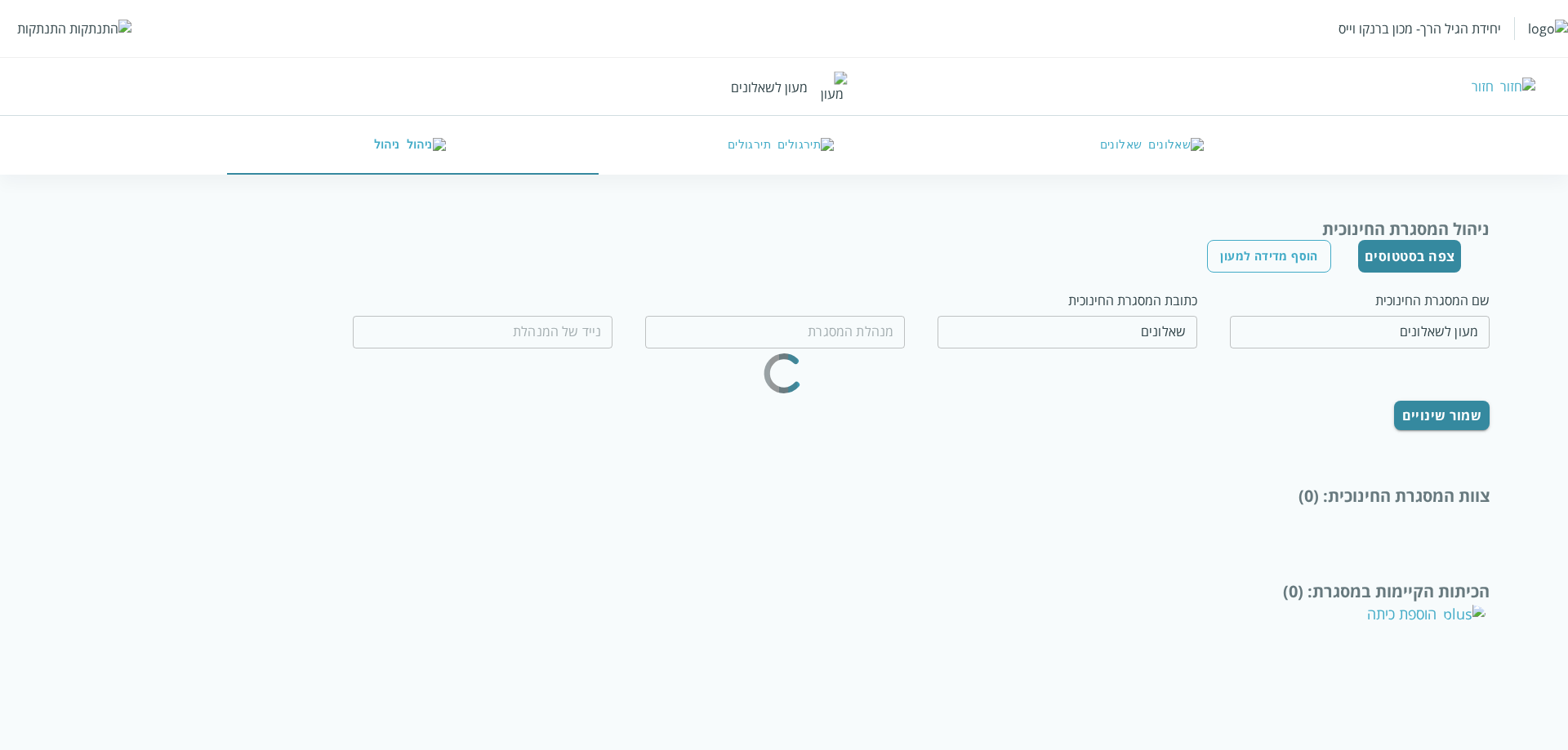
type input "שאלון שאלון"
type input "0556789999"
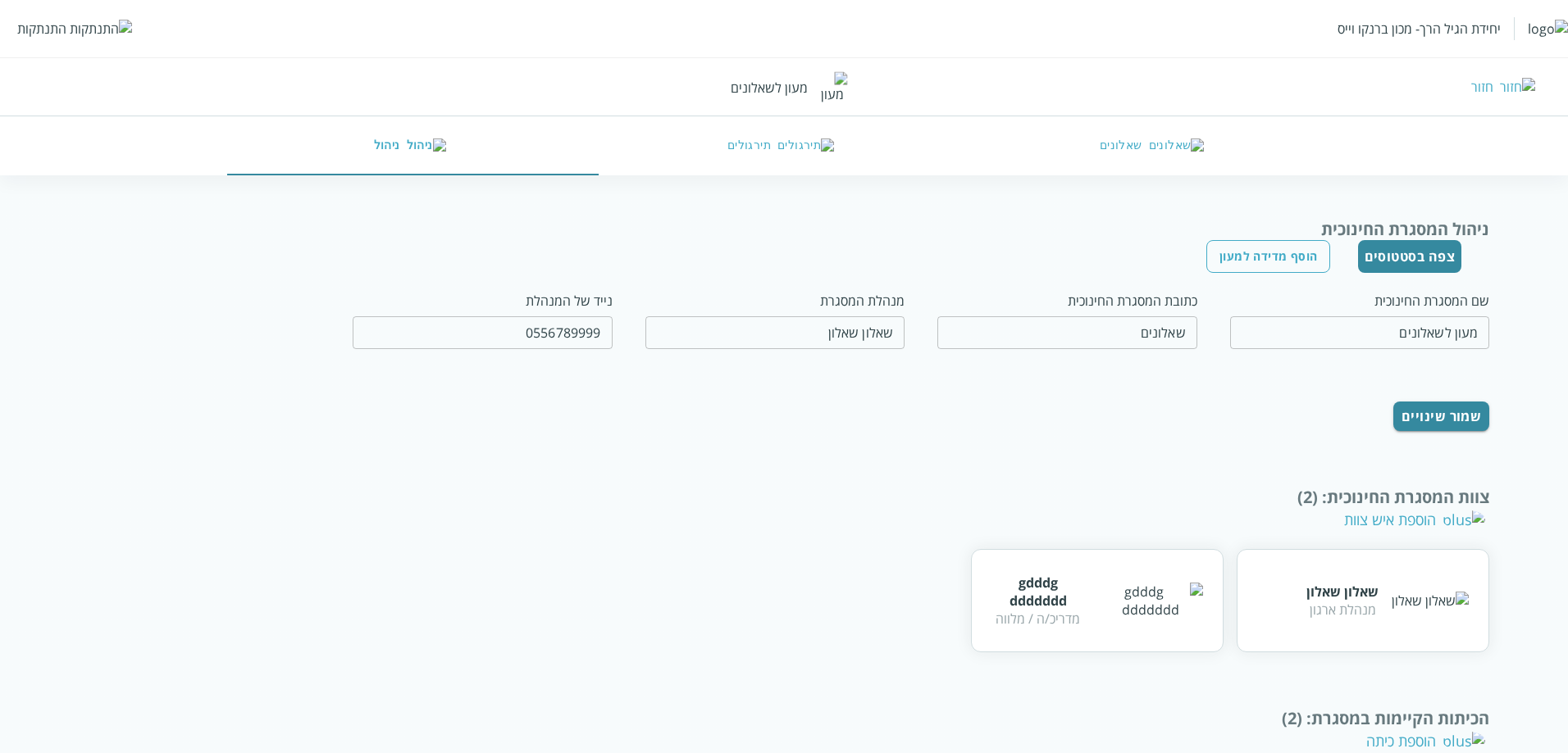
drag, startPoint x: 943, startPoint y: 471, endPoint x: 805, endPoint y: 450, distance: 139.6
click at [869, 461] on div "ניהול המסגרת החינוכית צפה בסטטוסים הוסף מדידה למעון שם המסגרת החינוכית מעון לשא…" at bounding box center [784, 546] width 1412 height 655
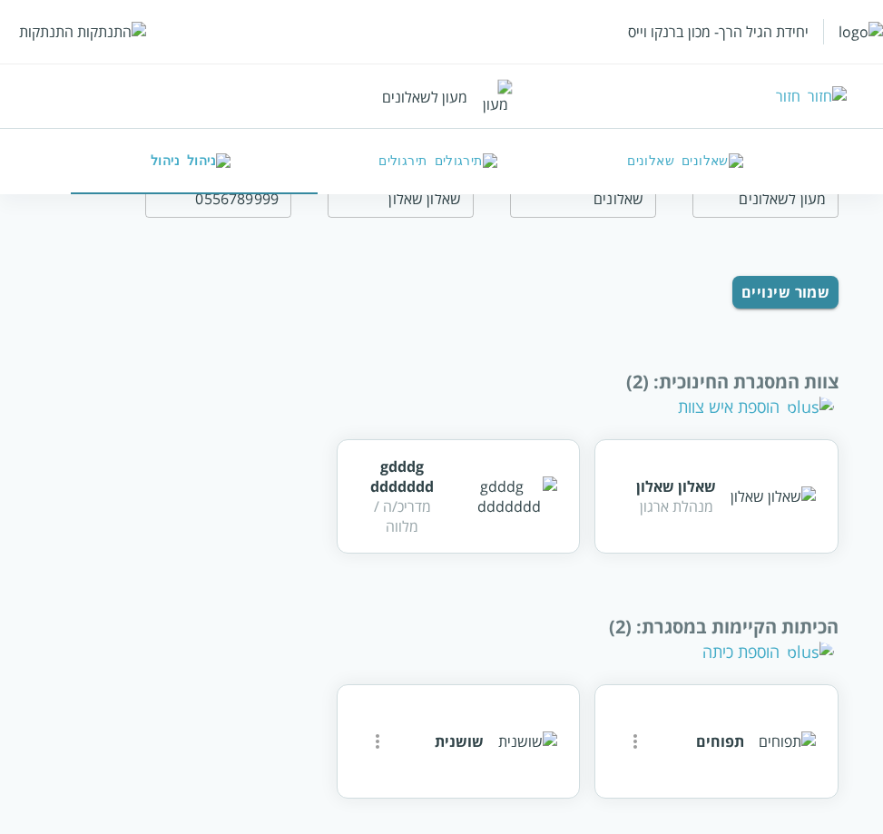
scroll to position [172, 0]
click at [777, 412] on div "הוספת איש צוות" at bounding box center [756, 406] width 156 height 22
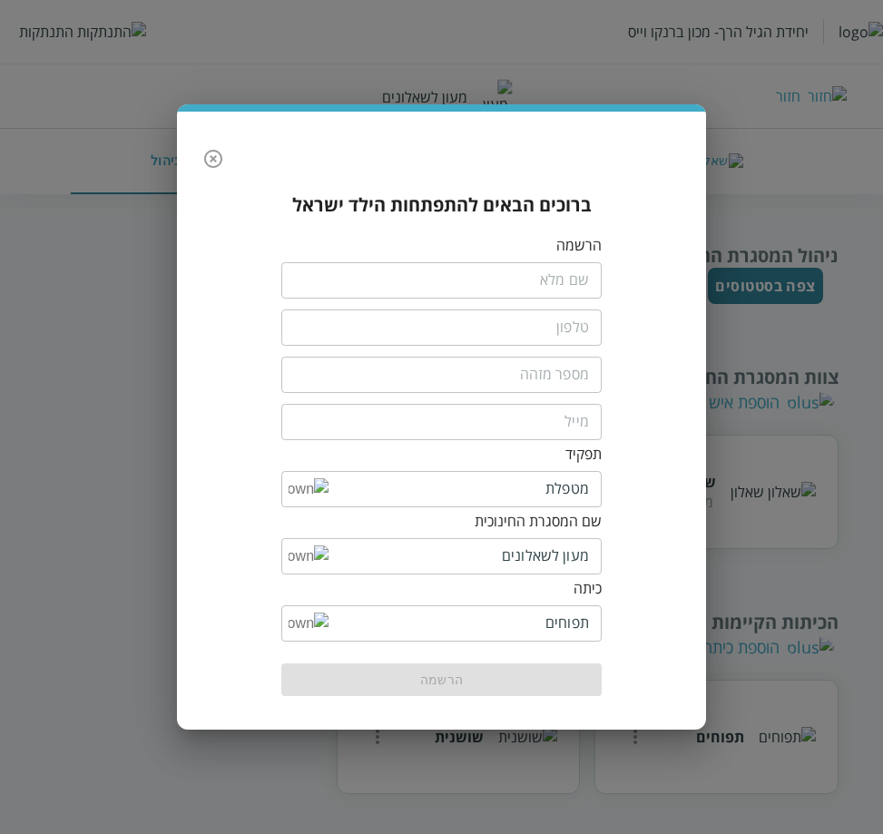
scroll to position [0, 0]
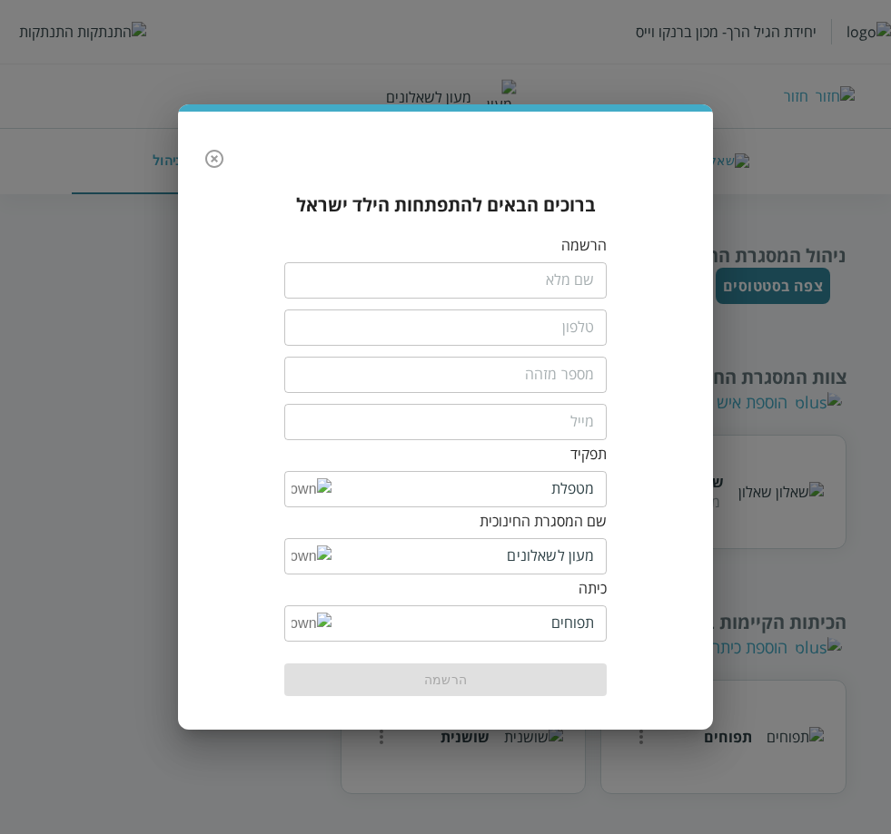
click at [555, 284] on input "fullName" at bounding box center [445, 280] width 323 height 36
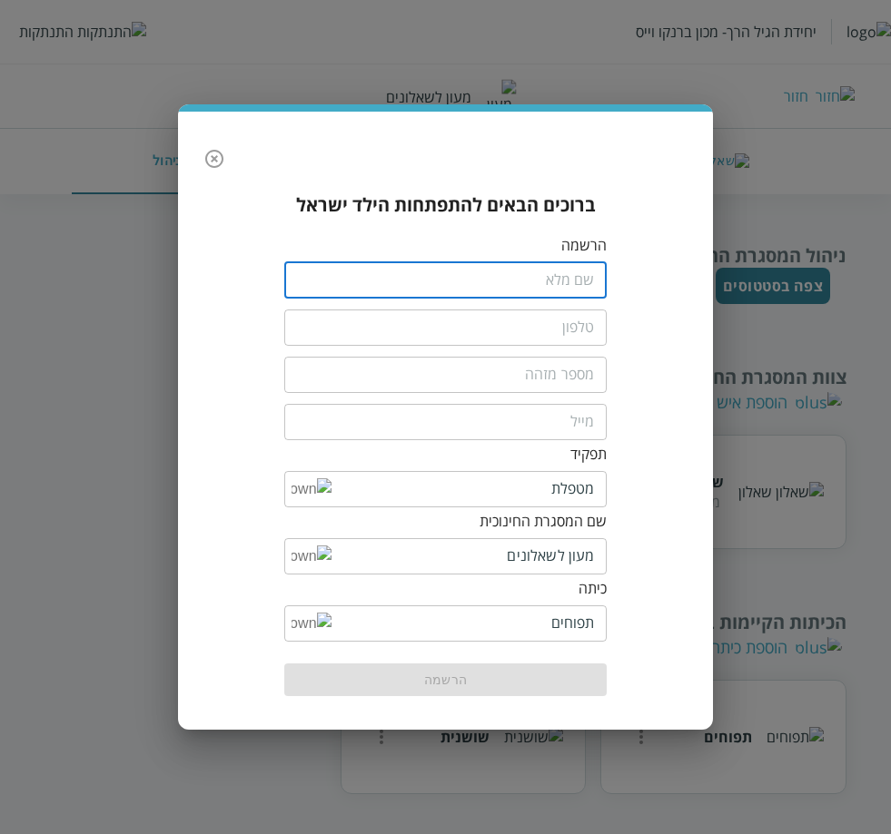
type input "dhisd shduiso"
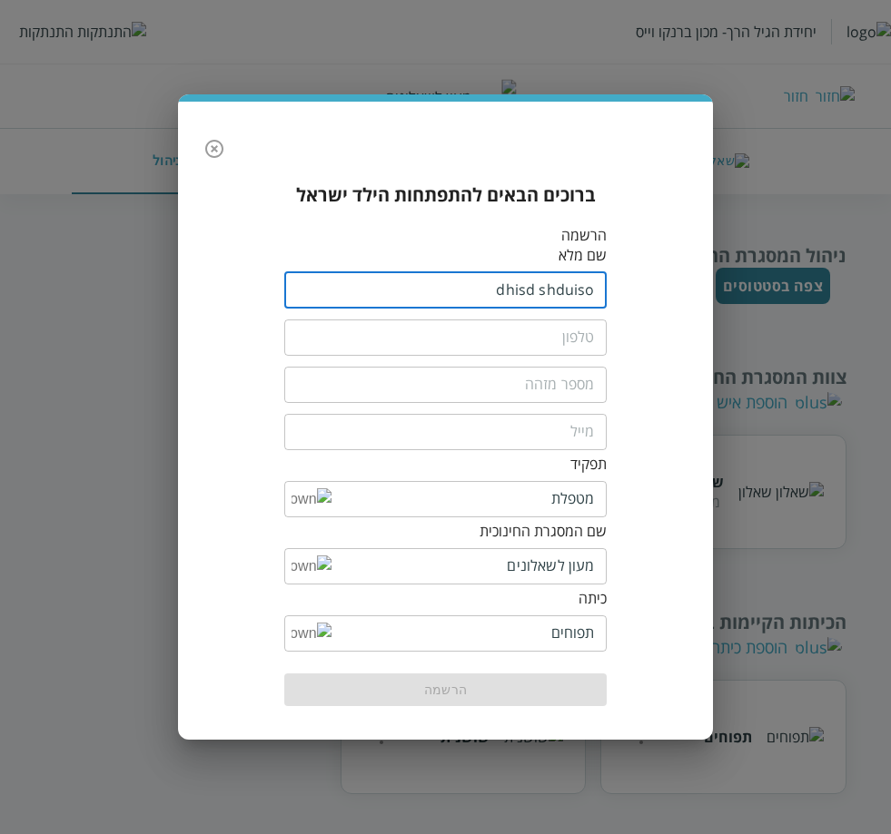
drag, startPoint x: 540, startPoint y: 335, endPoint x: 528, endPoint y: 360, distance: 27.2
click at [540, 335] on input "tel" at bounding box center [445, 338] width 323 height 36
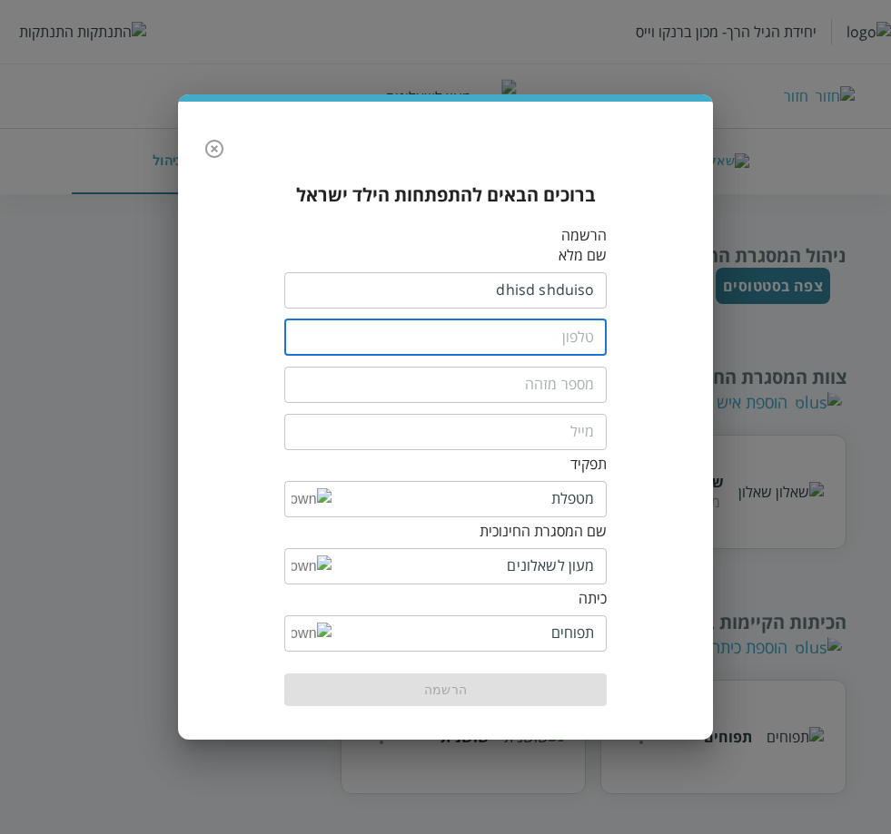
type input "0554444444"
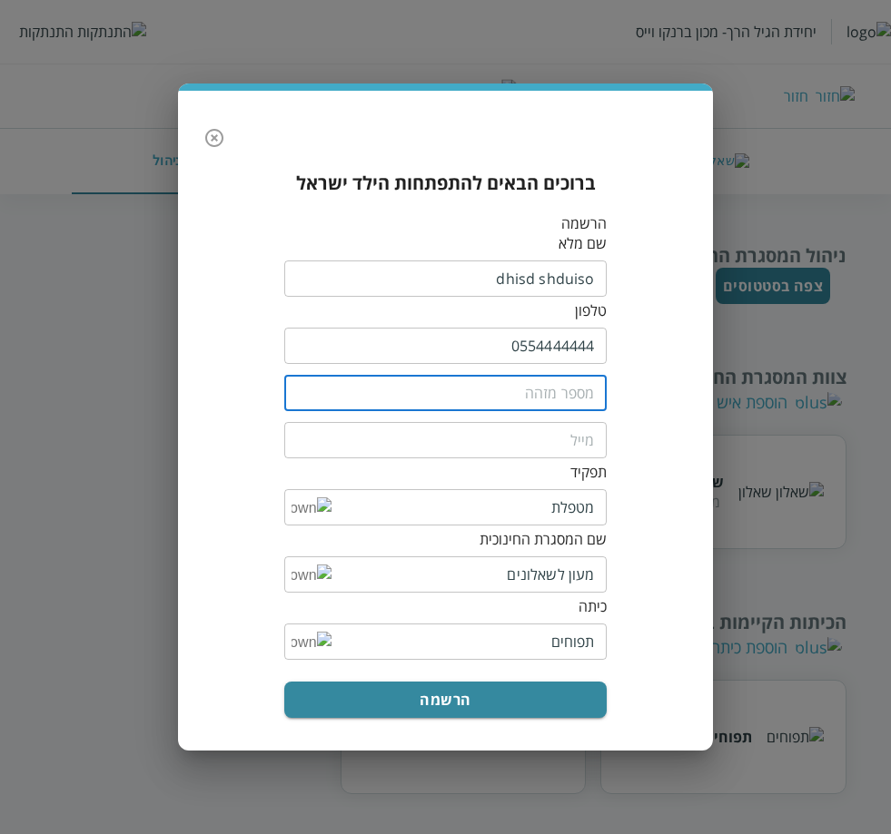
drag, startPoint x: 532, startPoint y: 392, endPoint x: 518, endPoint y: 400, distance: 16.7
click at [535, 392] on input "text" at bounding box center [445, 393] width 323 height 36
type input "12108"
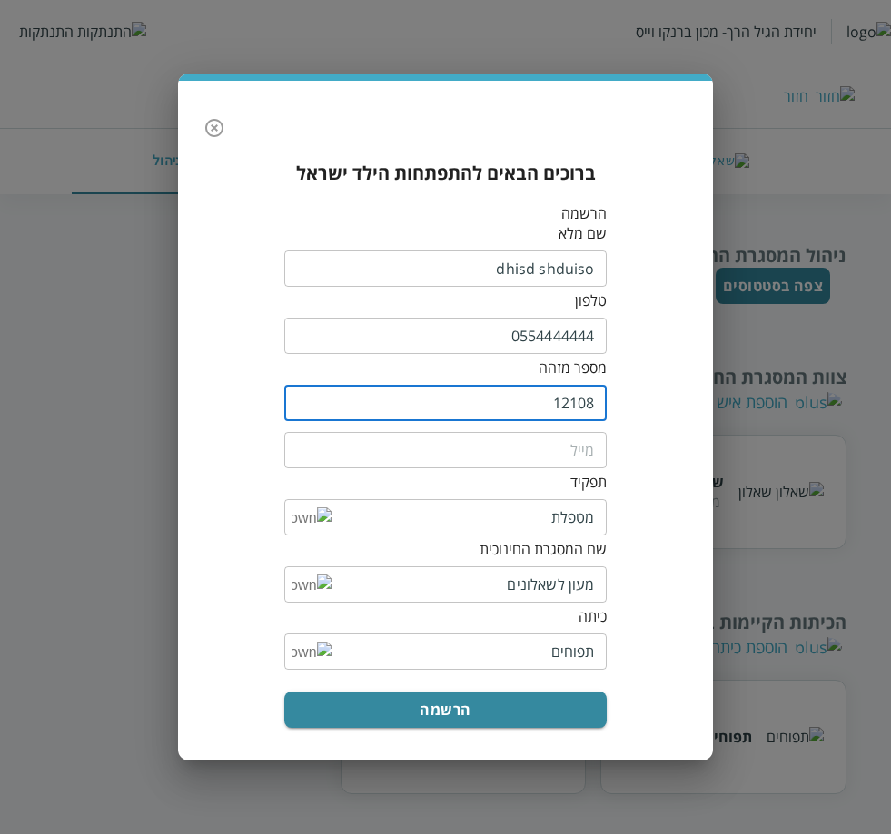
click at [531, 462] on input "email" at bounding box center [445, 450] width 323 height 36
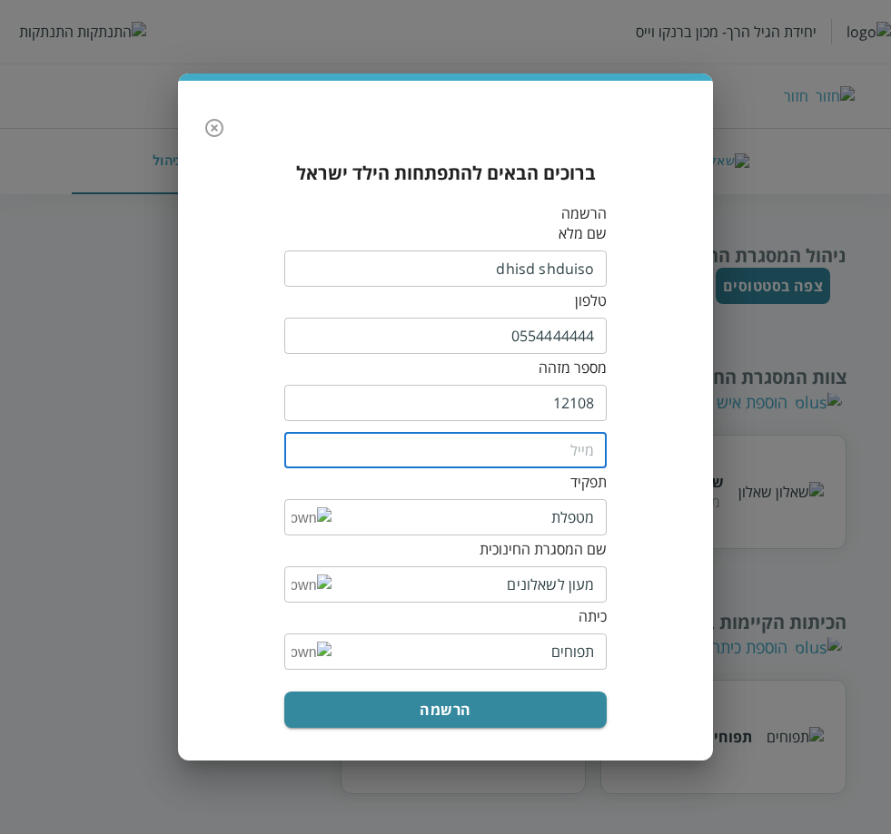
type input "[EMAIL_ADDRESS][DOMAIN_NAME]"
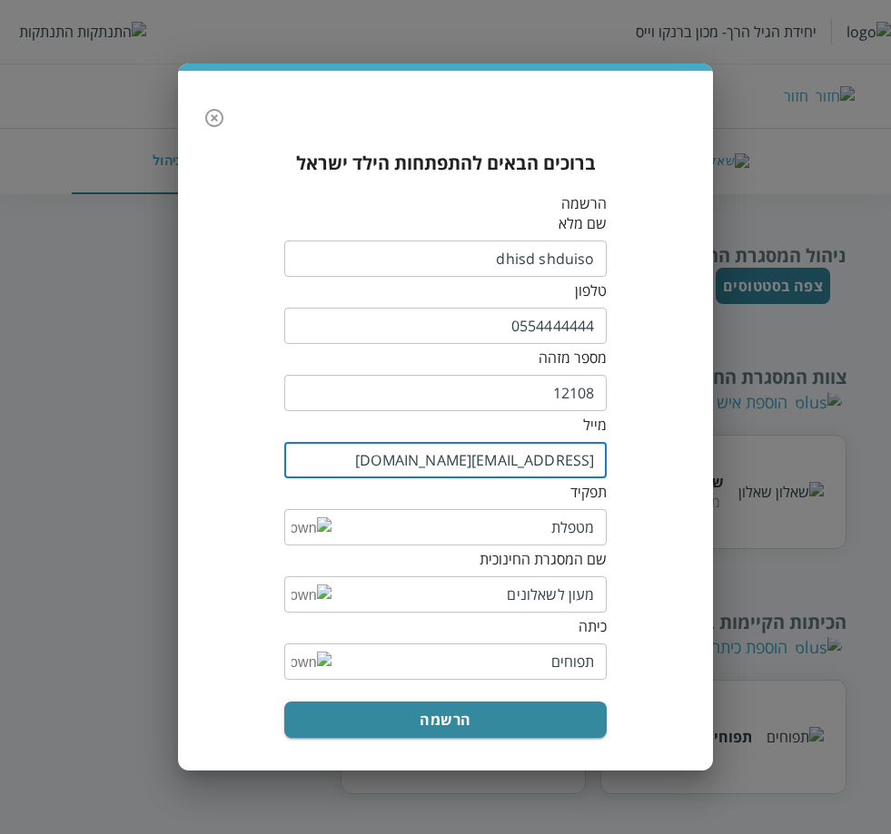
click at [503, 468] on input "[EMAIL_ADDRESS][DOMAIN_NAME]" at bounding box center [445, 460] width 323 height 36
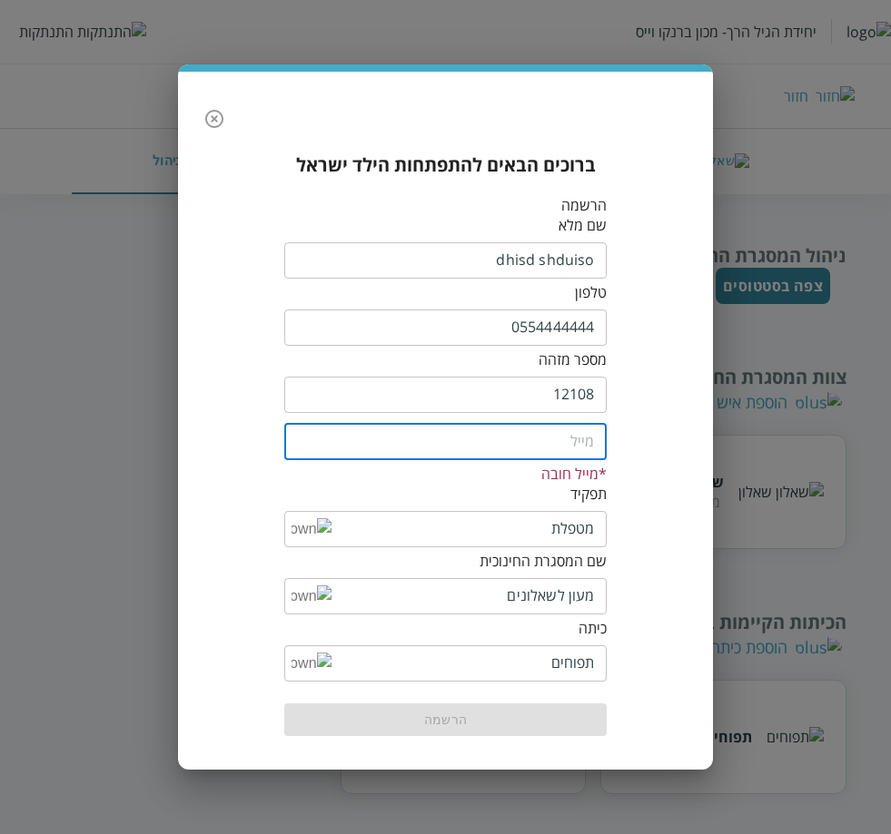
click at [509, 443] on input "email" at bounding box center [445, 442] width 323 height 36
type input "[EMAIL_ADDRESS][DOMAIN_NAME]"
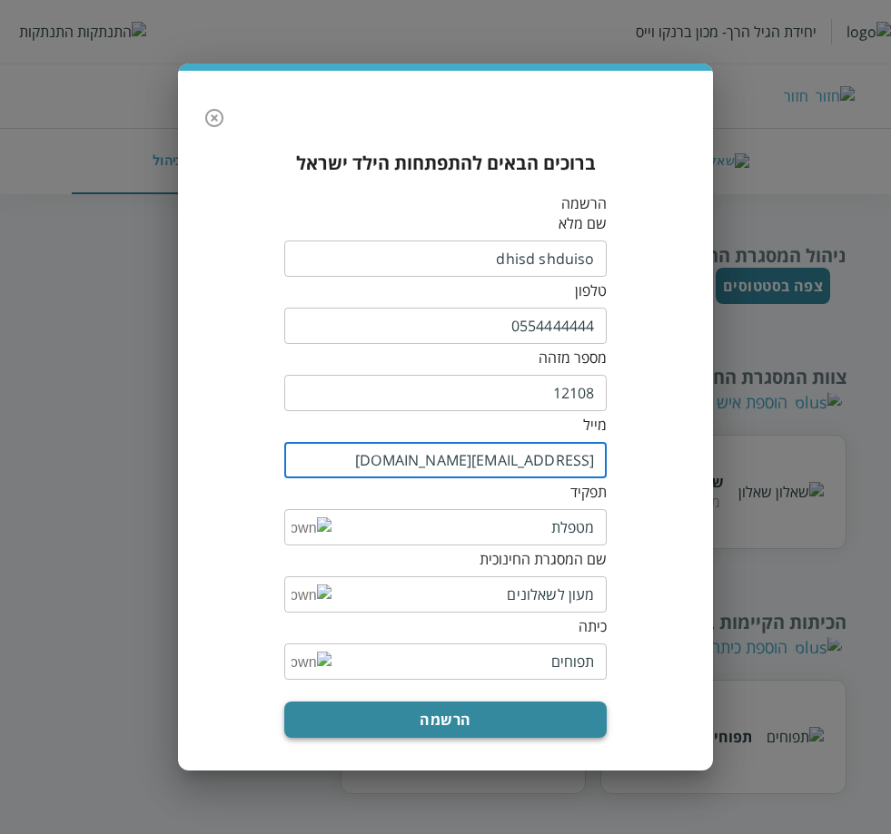
click at [448, 731] on button "הרשמה" at bounding box center [445, 720] width 323 height 36
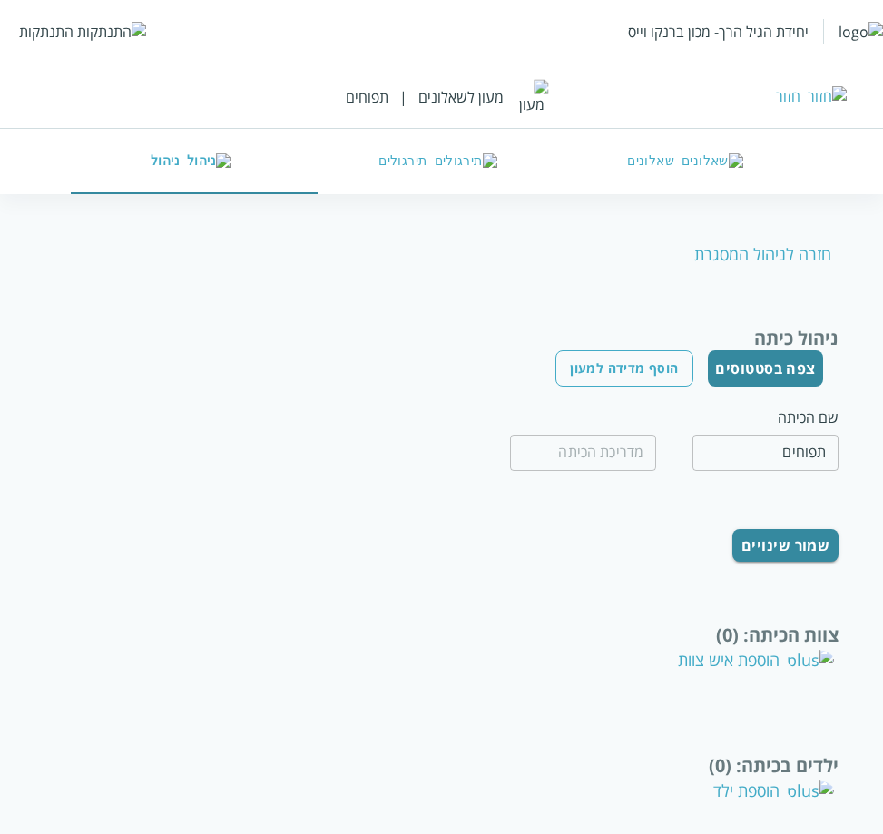
click at [754, 665] on div "הוספת איש צוות" at bounding box center [756, 660] width 156 height 22
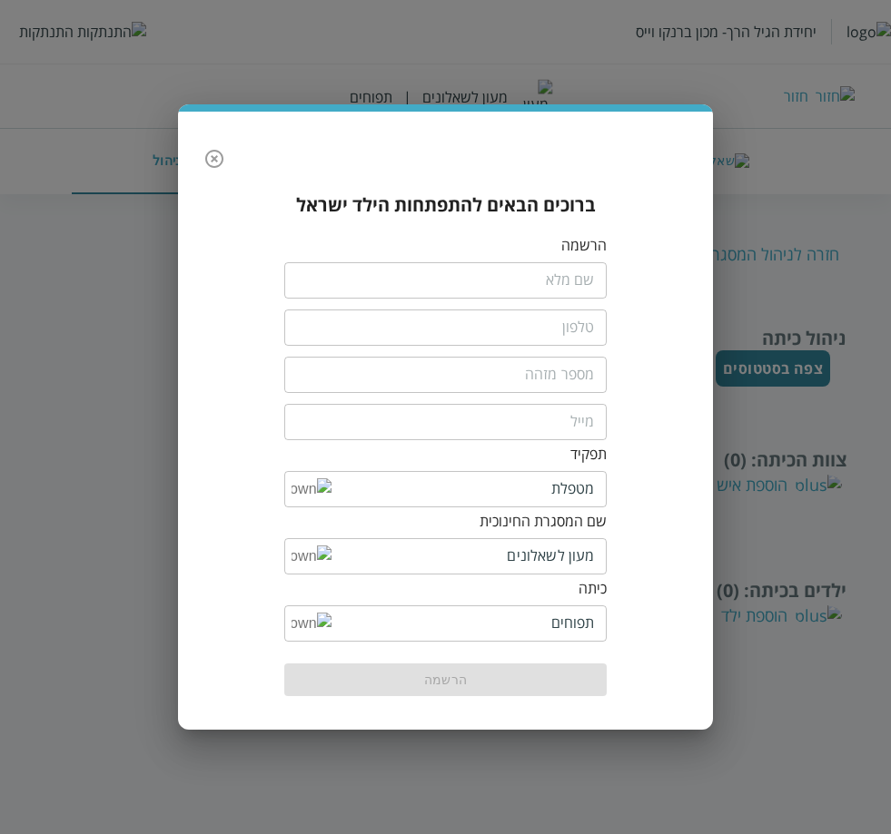
click at [524, 273] on input "fullName" at bounding box center [445, 280] width 323 height 36
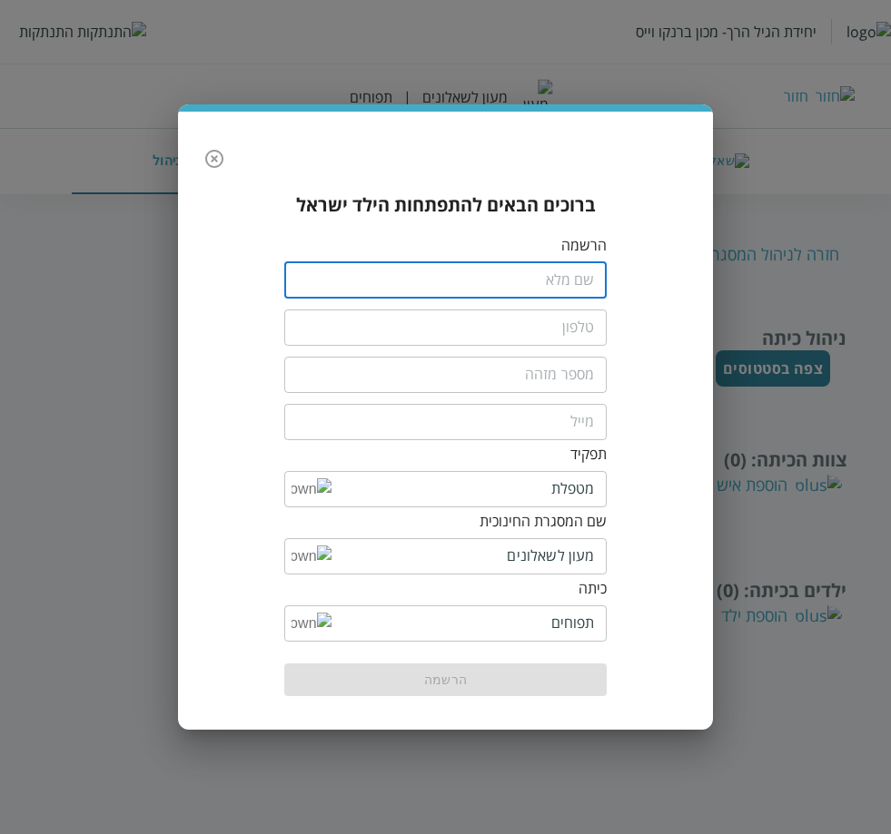
type input "vx dfg"
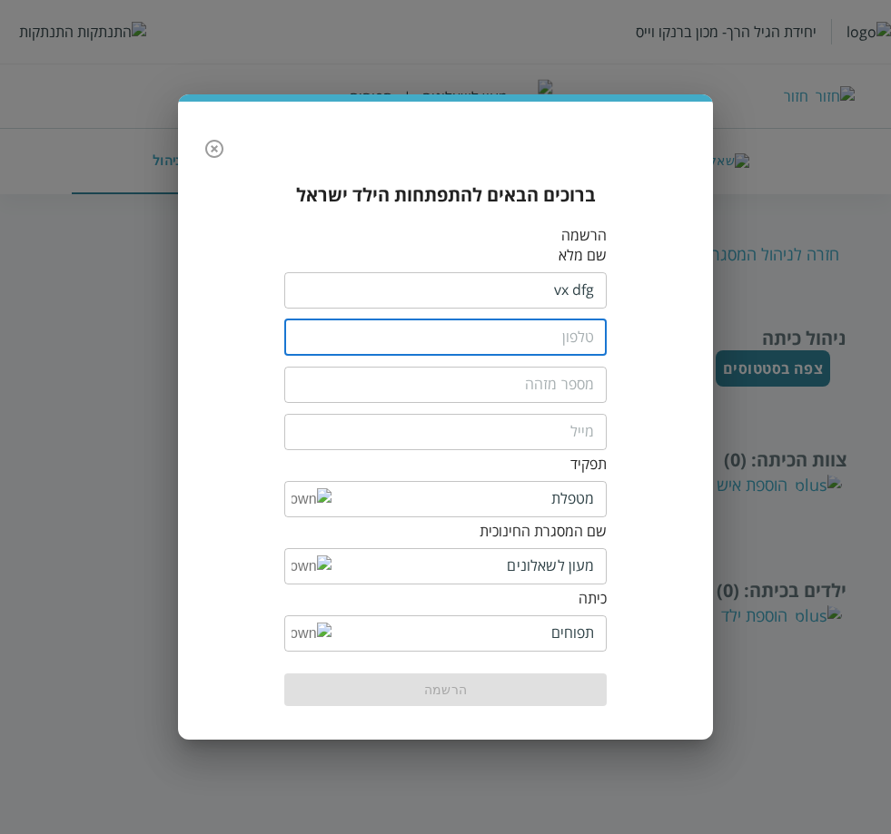
click at [516, 337] on input "tel" at bounding box center [445, 338] width 323 height 36
type input "0554444444"
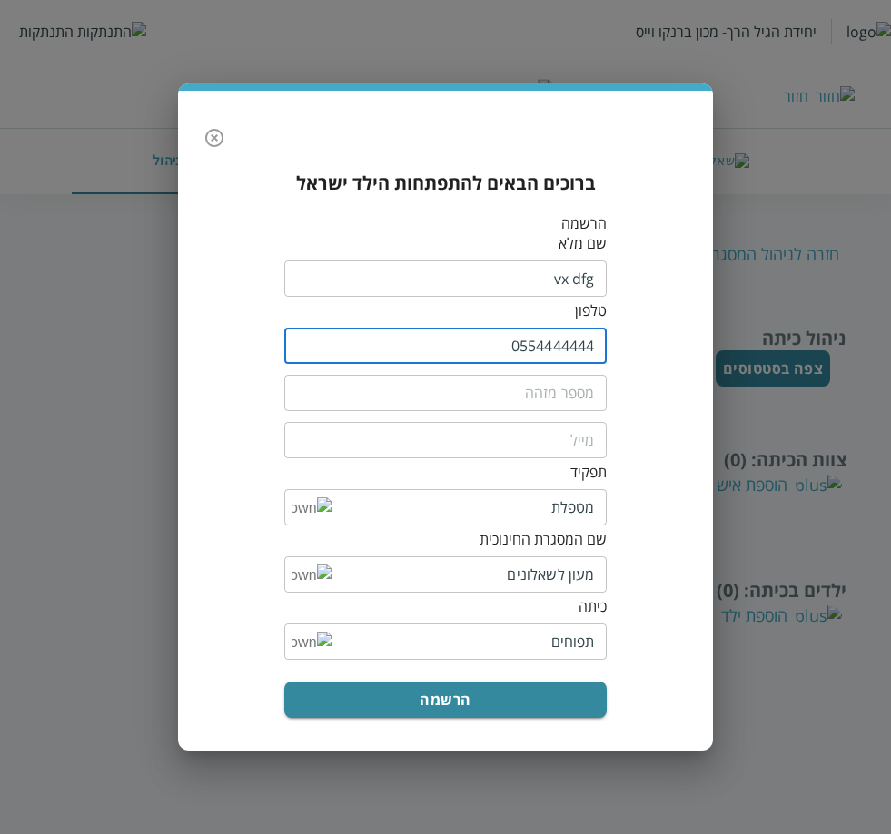
drag, startPoint x: 557, startPoint y: 379, endPoint x: 548, endPoint y: 385, distance: 11.1
click at [557, 379] on input "text" at bounding box center [445, 393] width 323 height 36
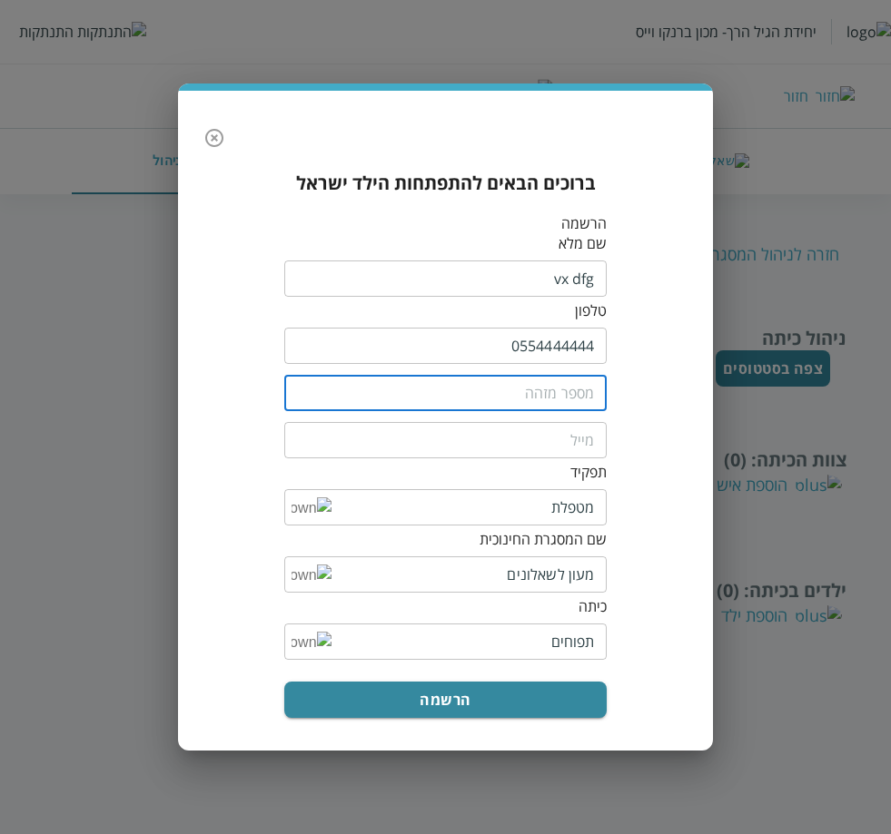
type input "12108"
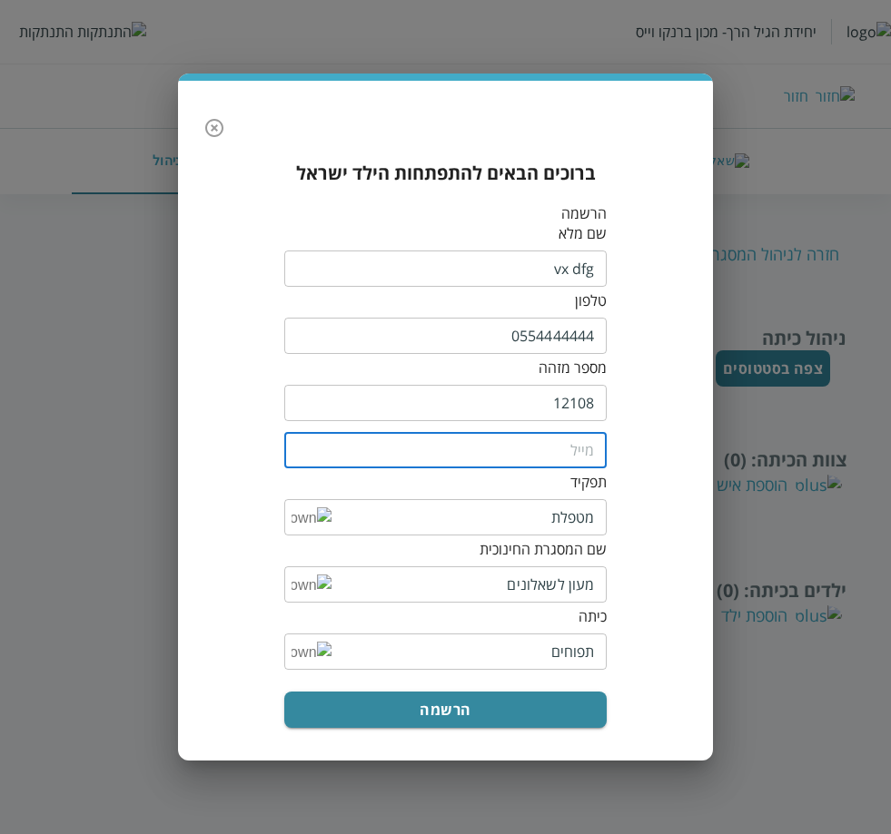
click at [541, 447] on input "email" at bounding box center [445, 450] width 323 height 36
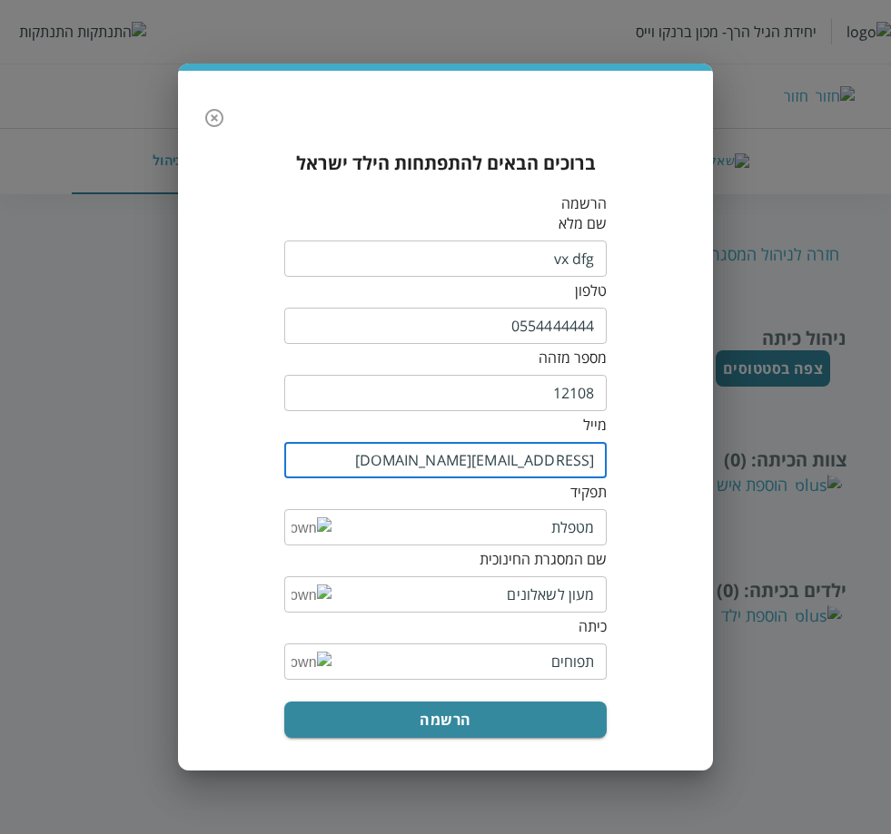
click at [488, 461] on input "[EMAIL_ADDRESS][DOMAIN_NAME]" at bounding box center [445, 460] width 323 height 36
type input "[EMAIL_ADDRESS][DOMAIN_NAME]"
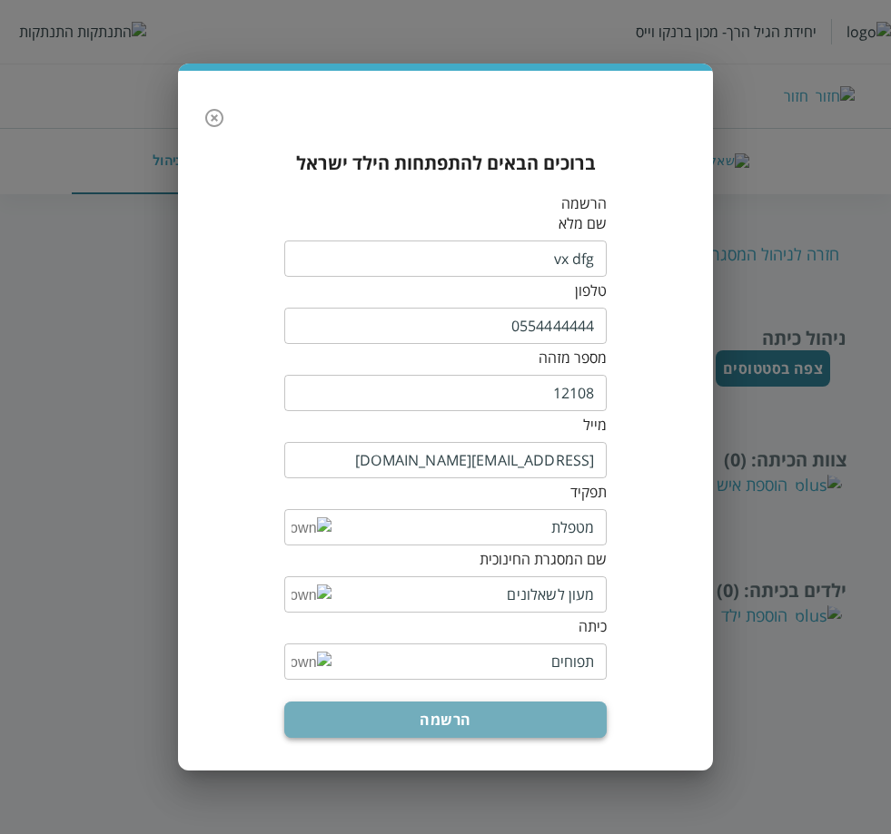
click at [471, 718] on button "הרשמה" at bounding box center [445, 720] width 323 height 36
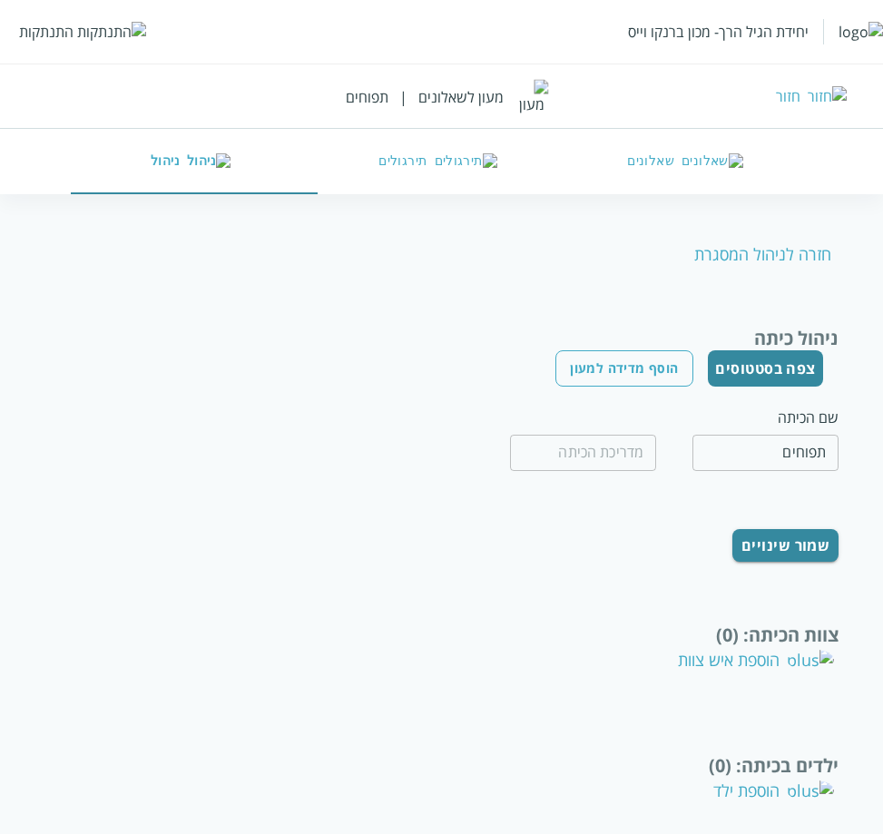
click at [756, 666] on div "הוספת איש צוות" at bounding box center [756, 660] width 156 height 22
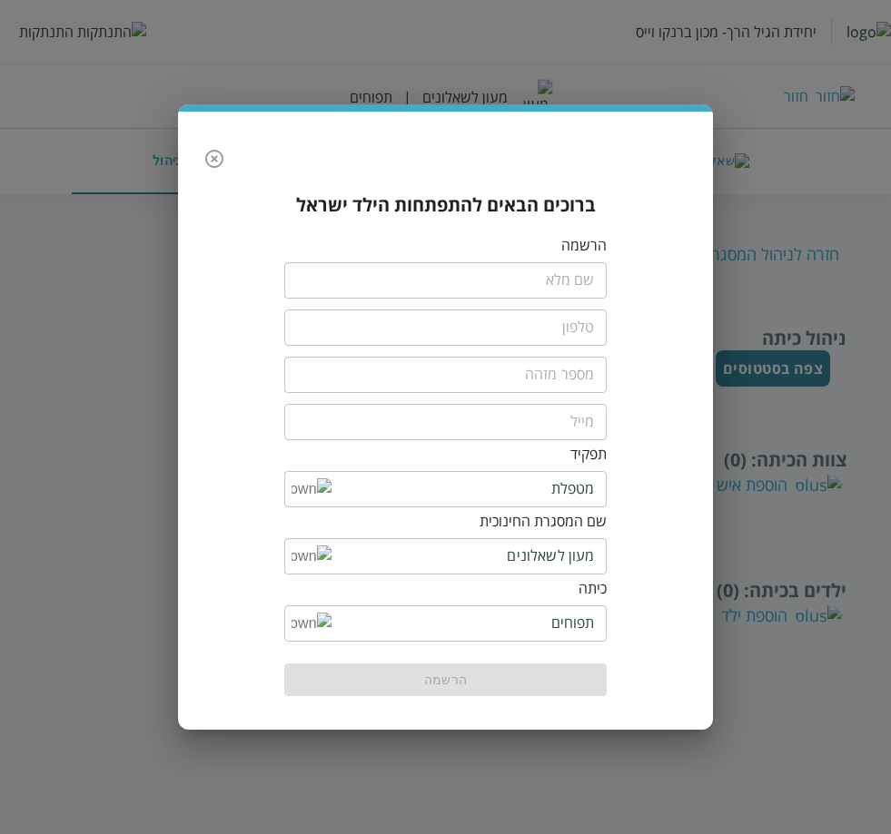
click at [576, 279] on input "fullName" at bounding box center [445, 280] width 323 height 36
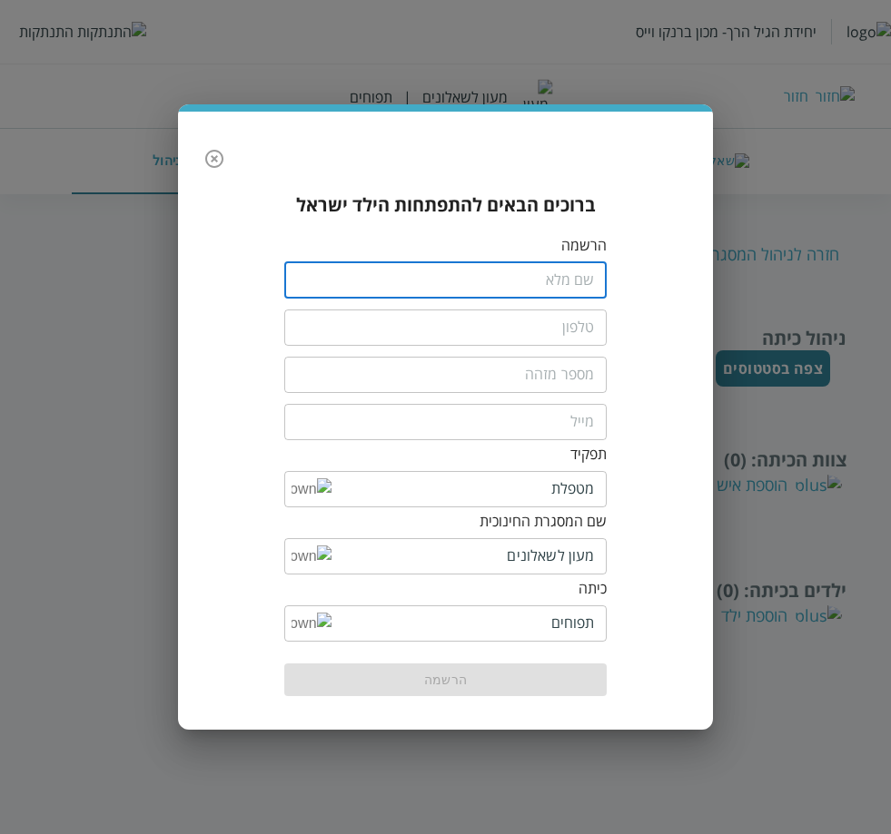
type input "dhisd shduiso"
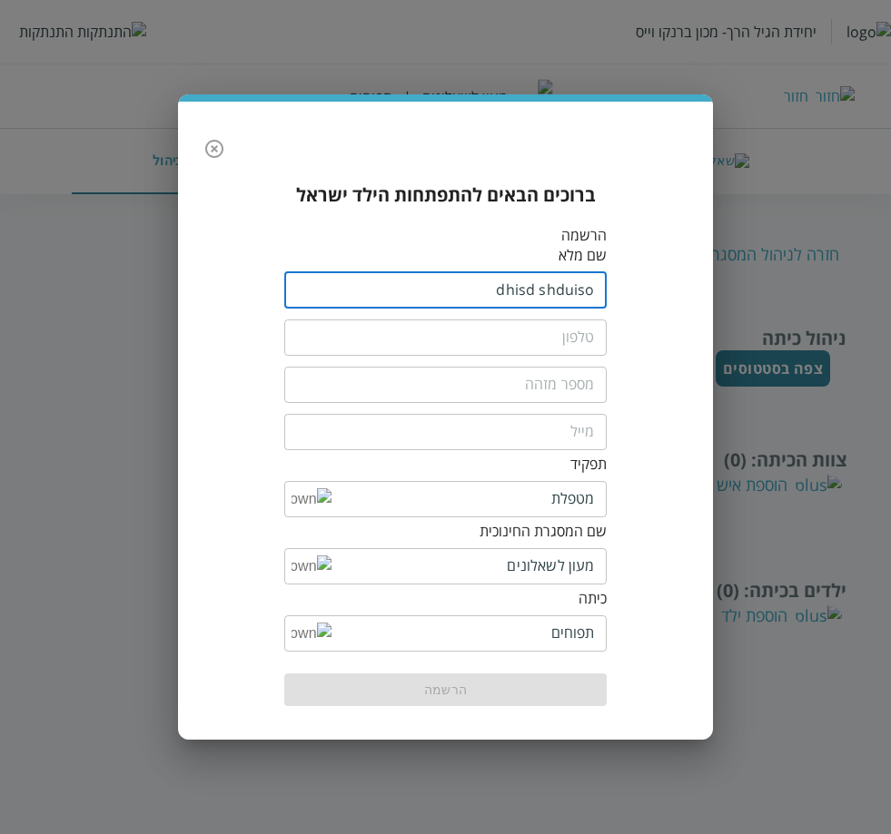
drag, startPoint x: 525, startPoint y: 333, endPoint x: 526, endPoint y: 349, distance: 15.5
click at [525, 333] on input "tel" at bounding box center [445, 338] width 323 height 36
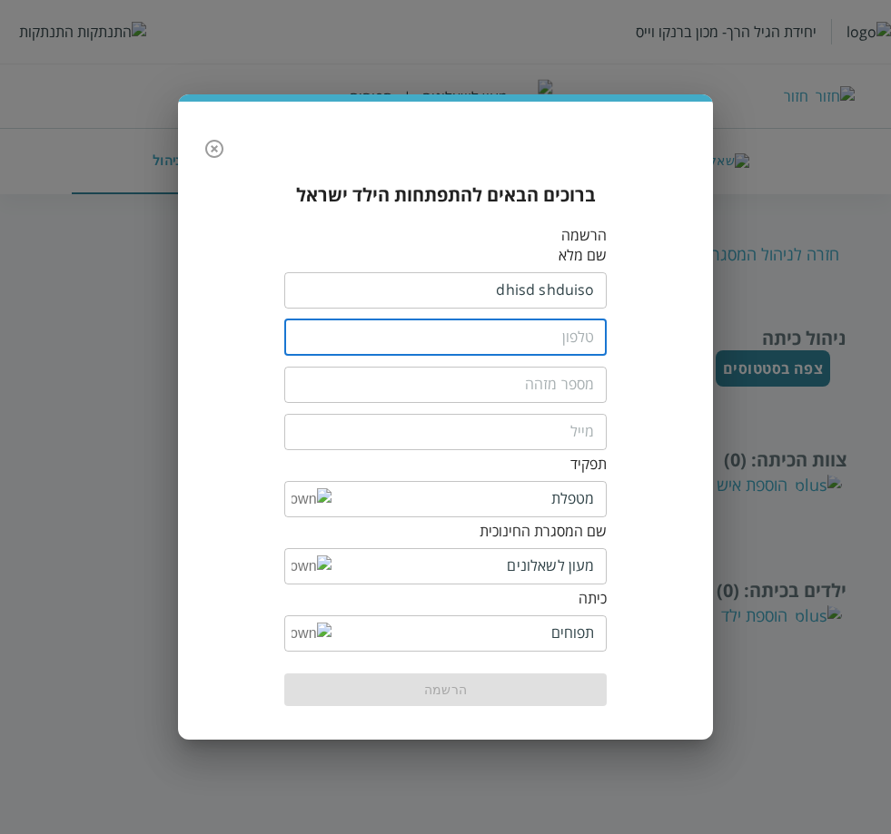
type input "0556789933"
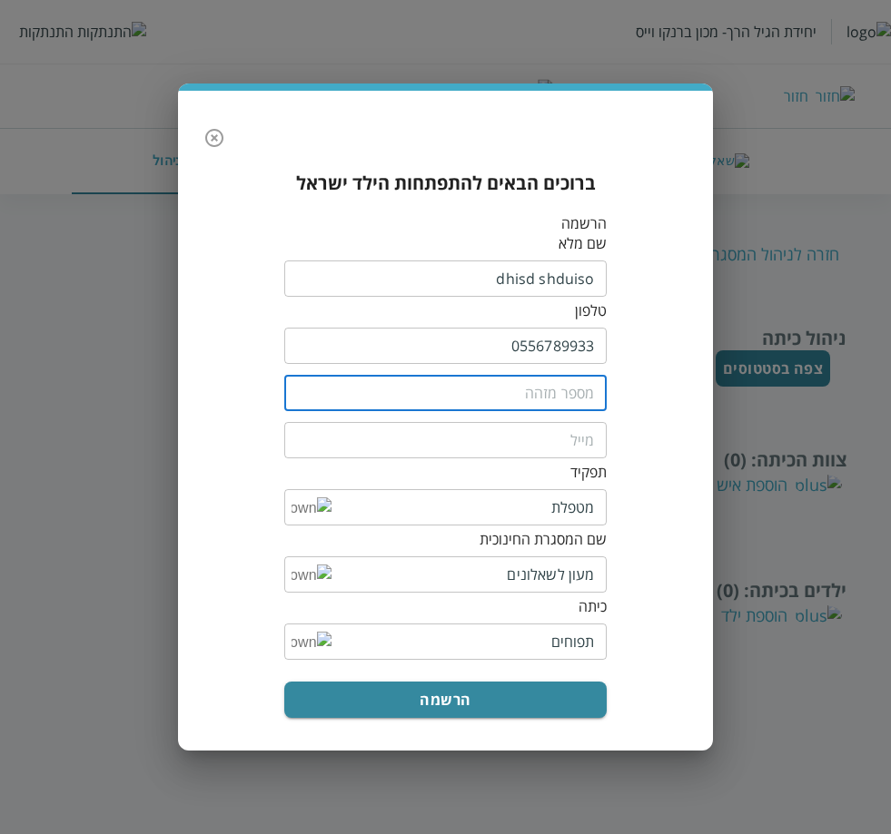
click at [524, 388] on input "text" at bounding box center [445, 393] width 323 height 36
type input "12108"
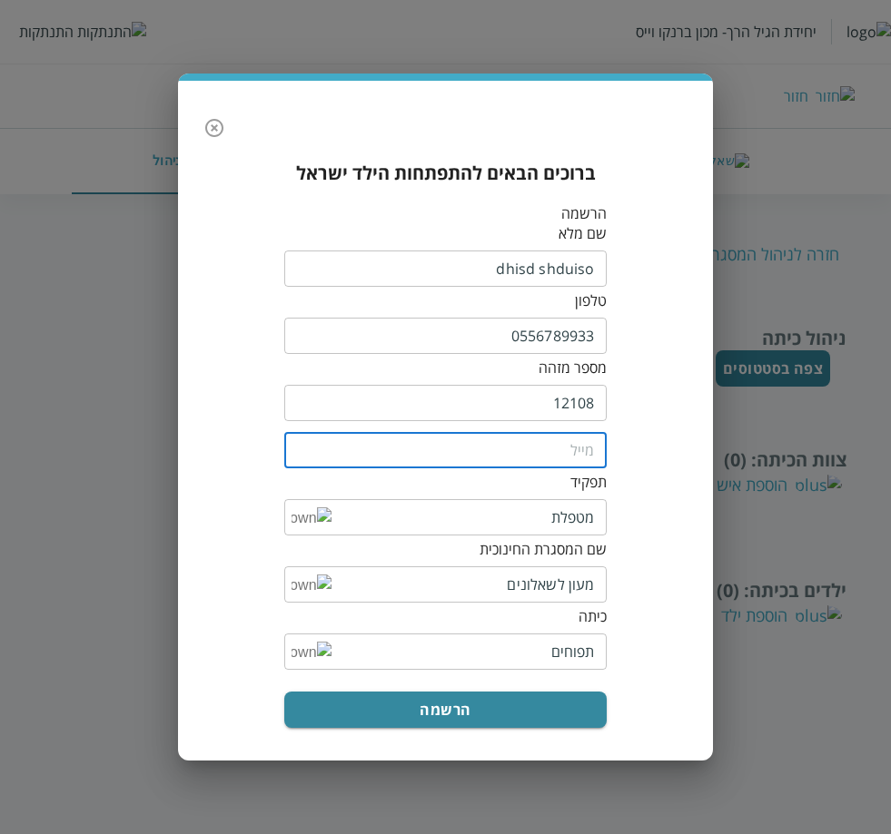
click at [538, 454] on input "email" at bounding box center [445, 450] width 323 height 36
type input "dhaghjbhgf@yopmail.com"
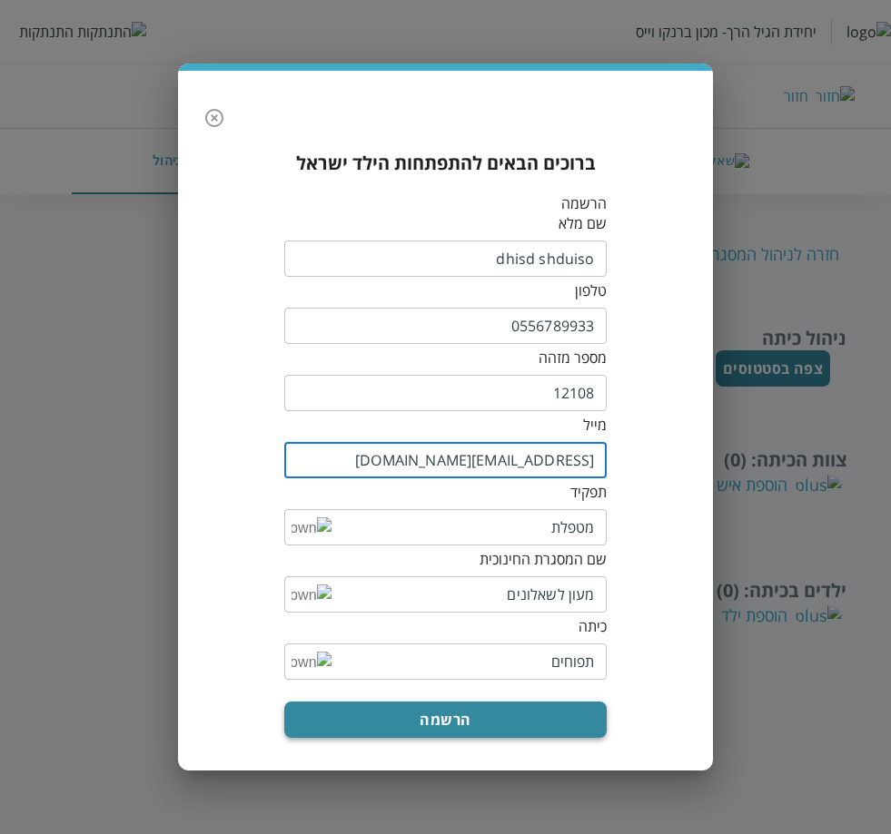
click at [473, 725] on button "הרשמה" at bounding box center [445, 720] width 323 height 36
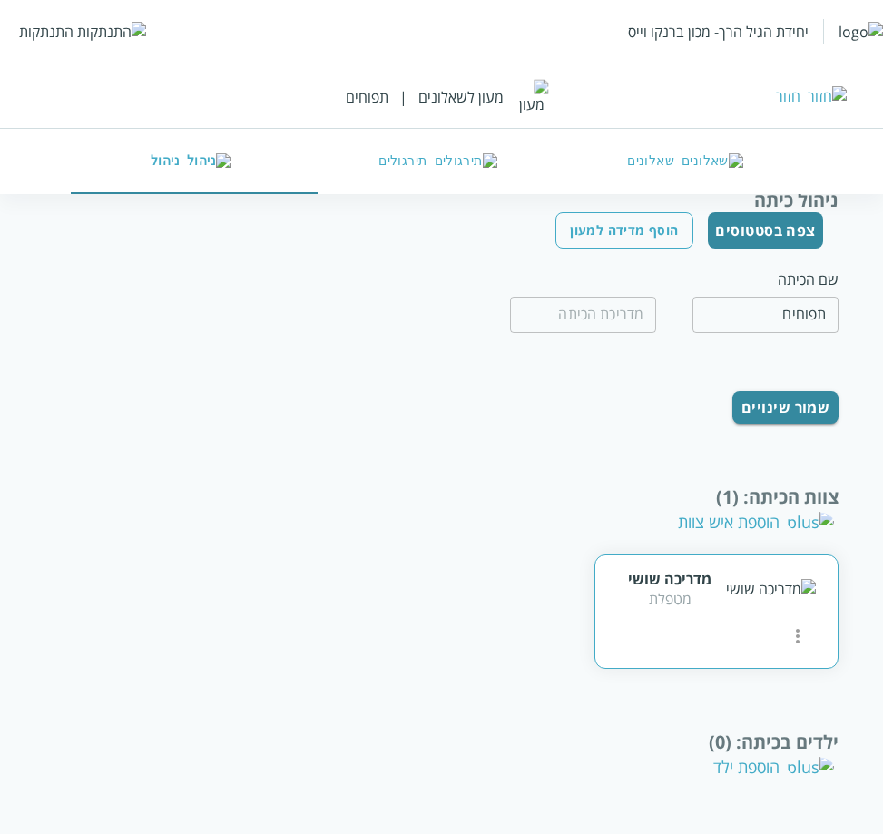
scroll to position [140, 0]
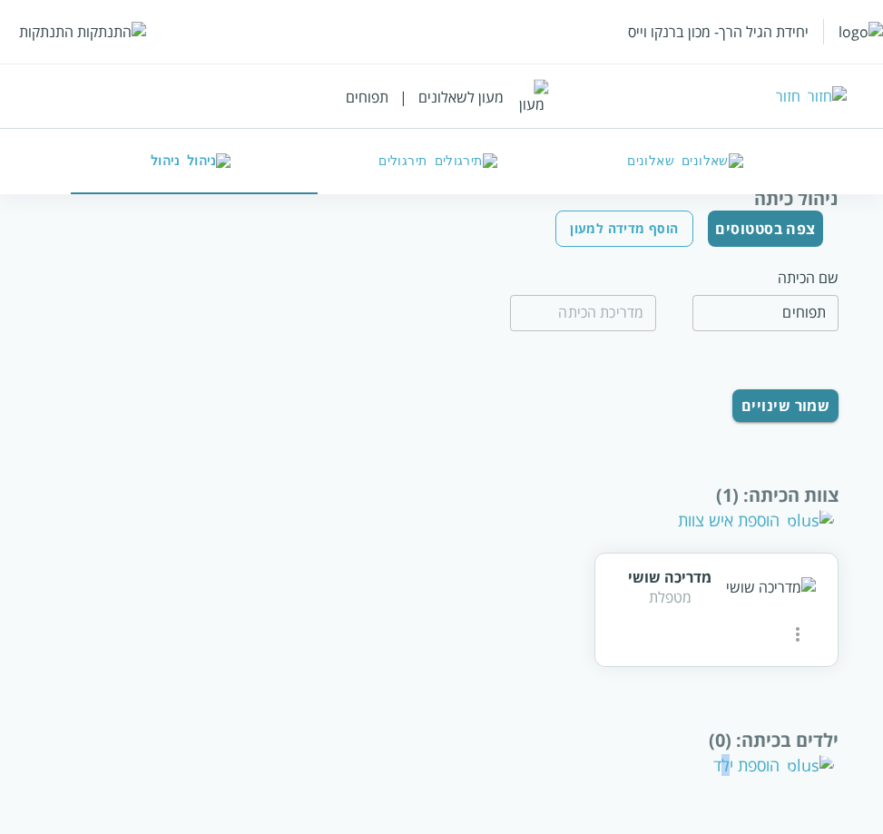
click at [760, 775] on div "הוספת ילד" at bounding box center [774, 766] width 121 height 22
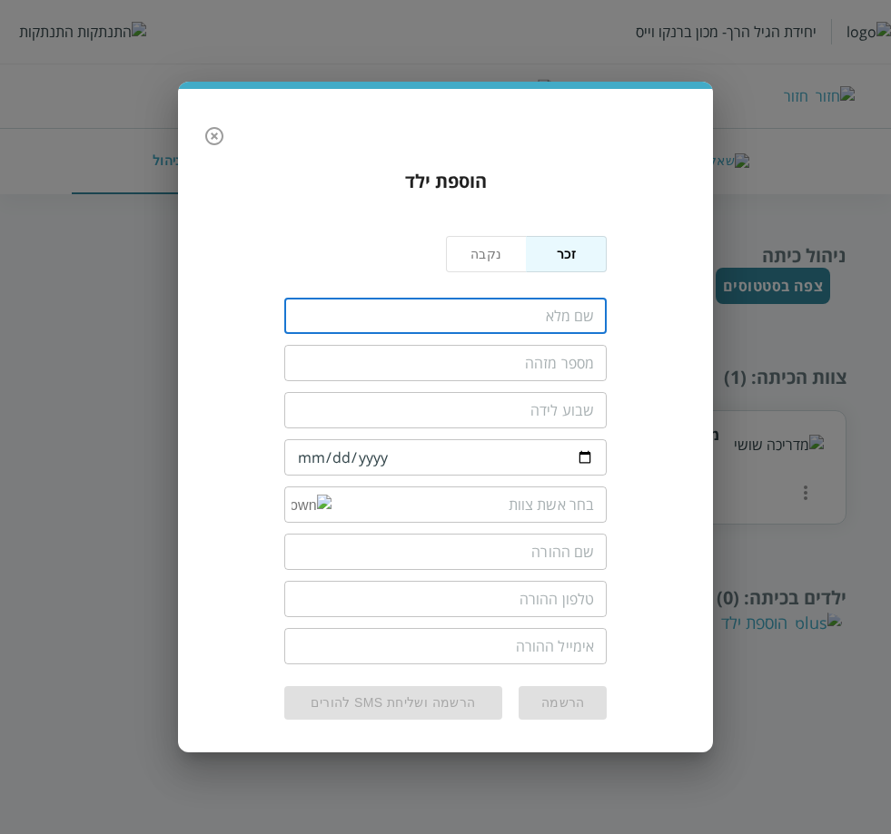
click at [505, 311] on input "fullName" at bounding box center [445, 316] width 323 height 36
type input "dhisd shduiso"
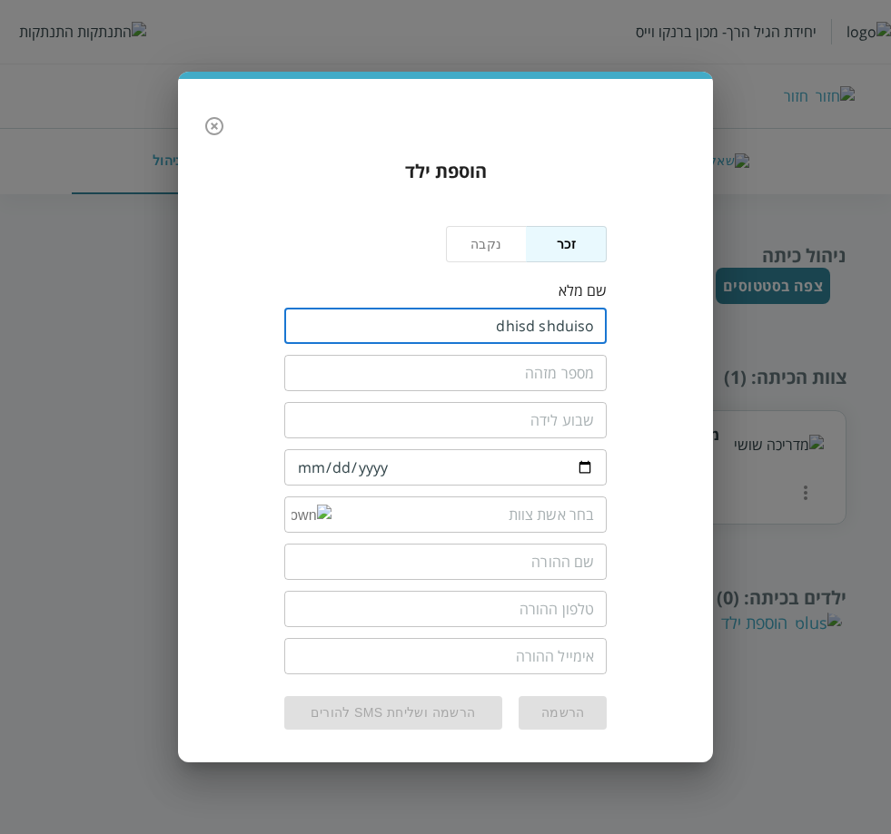
click at [487, 369] on input "text" at bounding box center [445, 373] width 323 height 36
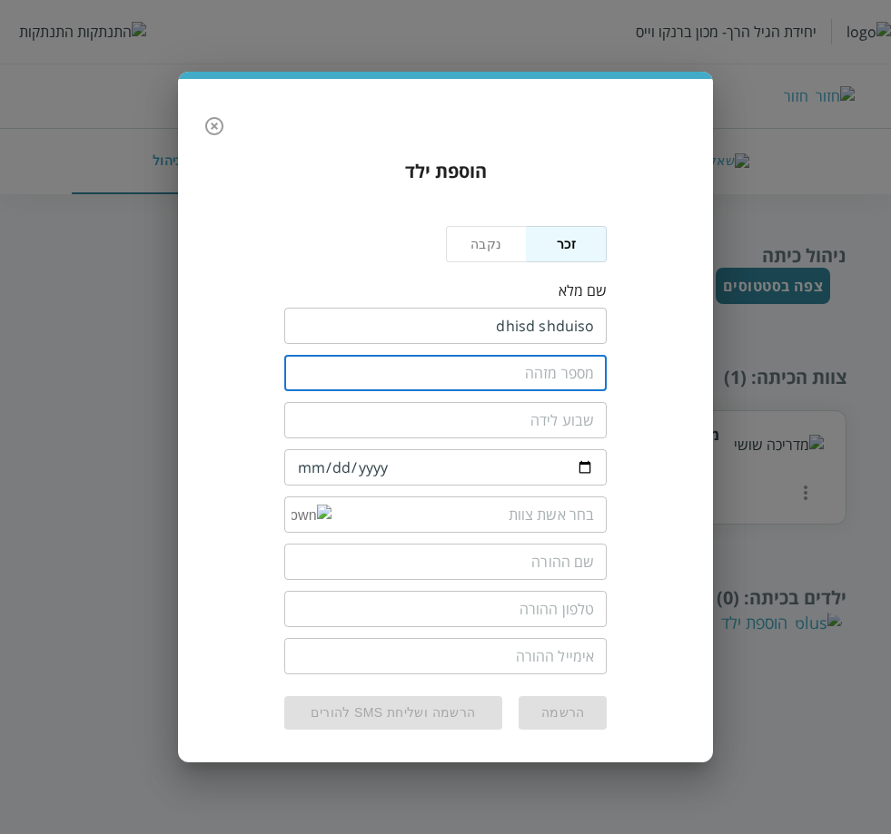
type input "12108"
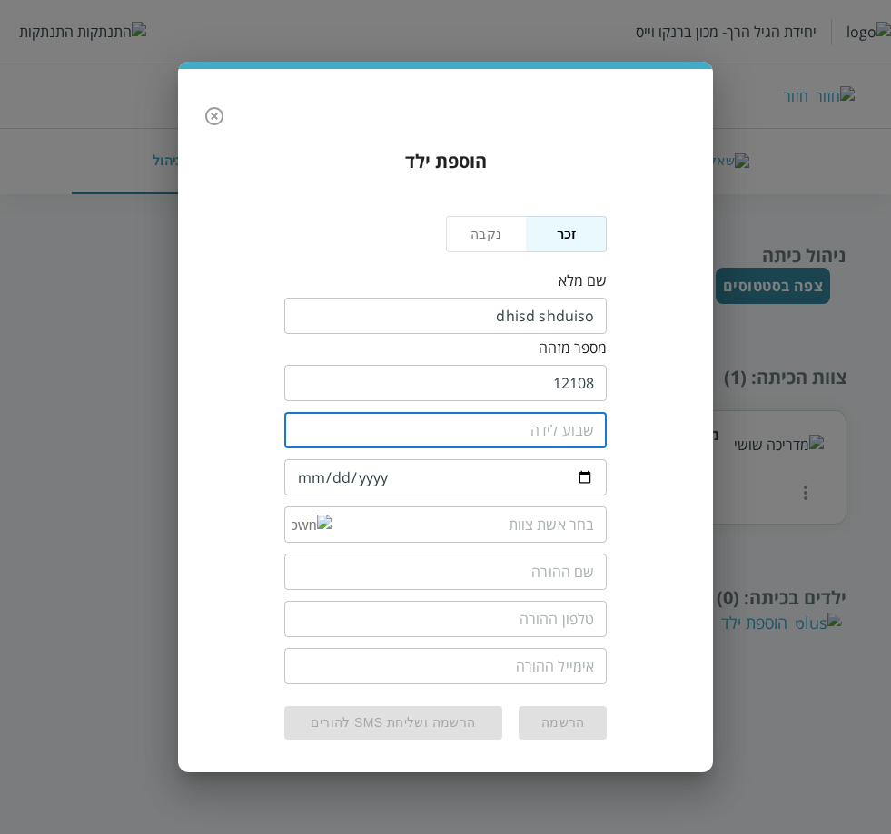
click at [500, 429] on input "number" at bounding box center [445, 430] width 323 height 36
type input "40"
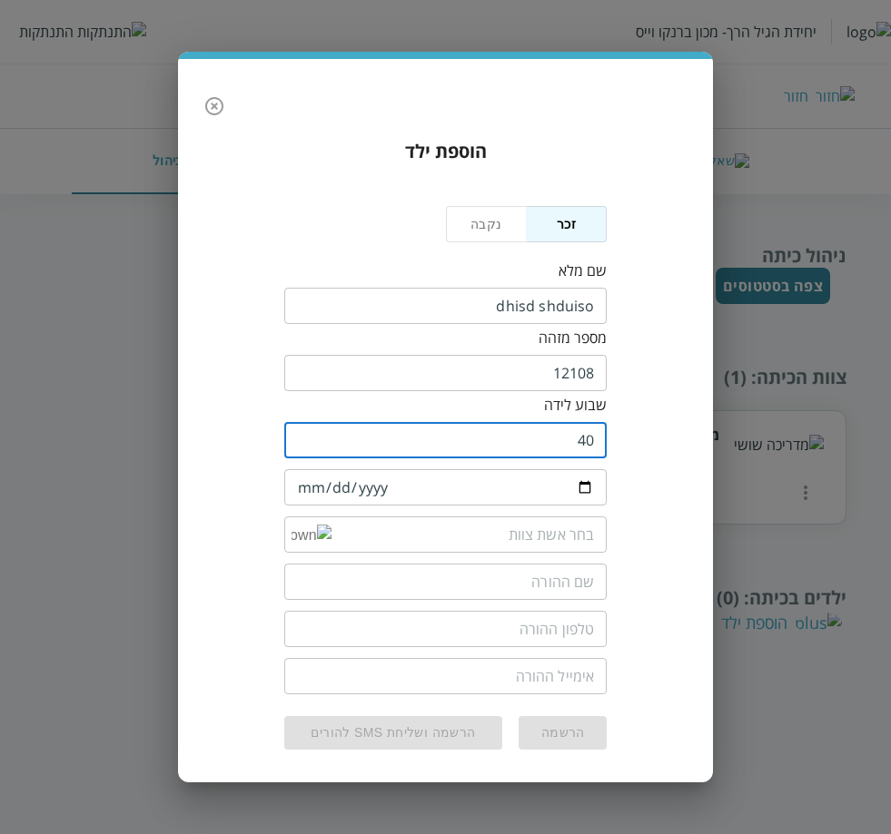
click at [306, 498] on input "date" at bounding box center [445, 487] width 323 height 36
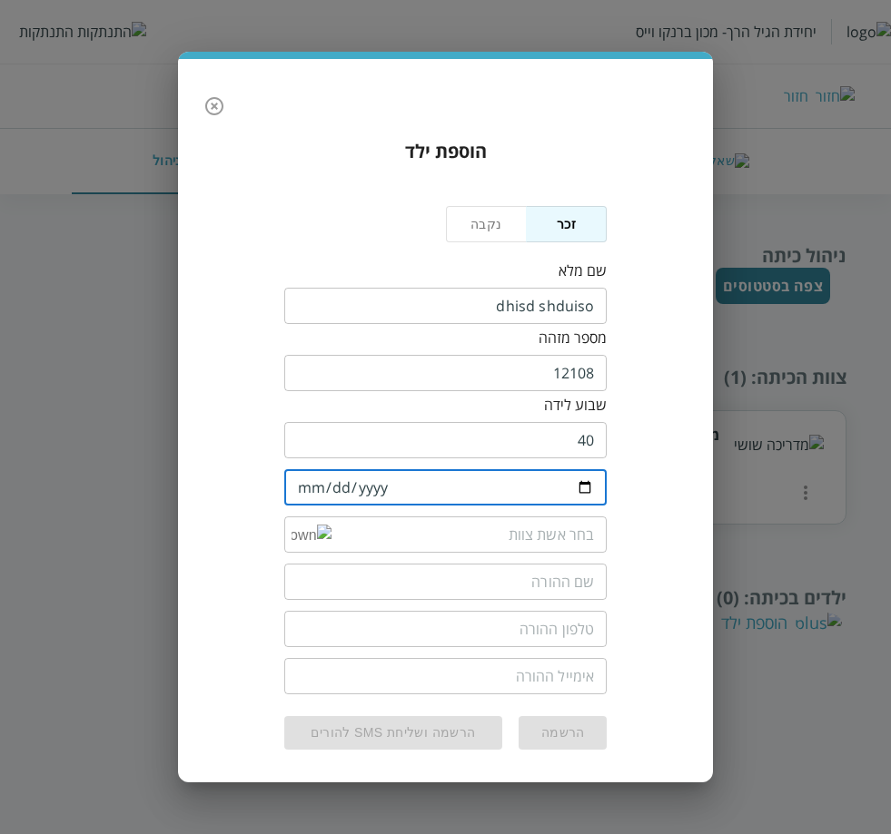
click at [307, 480] on input "date" at bounding box center [445, 487] width 323 height 36
type input "2025-09-04"
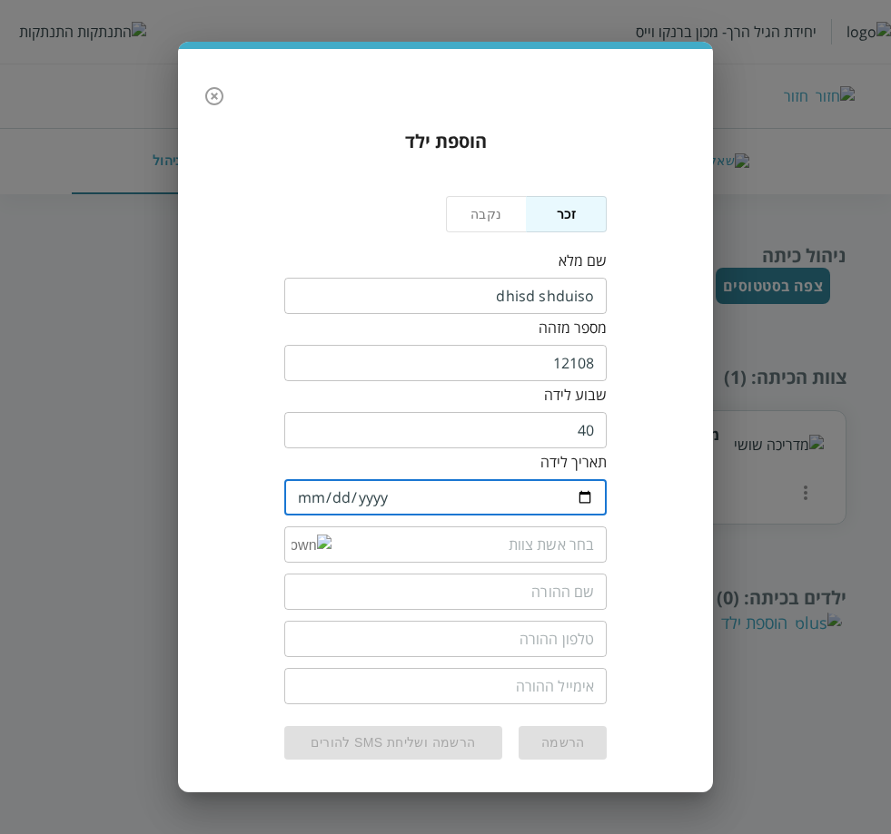
click at [331, 544] on input "list" at bounding box center [462, 545] width 263 height 36
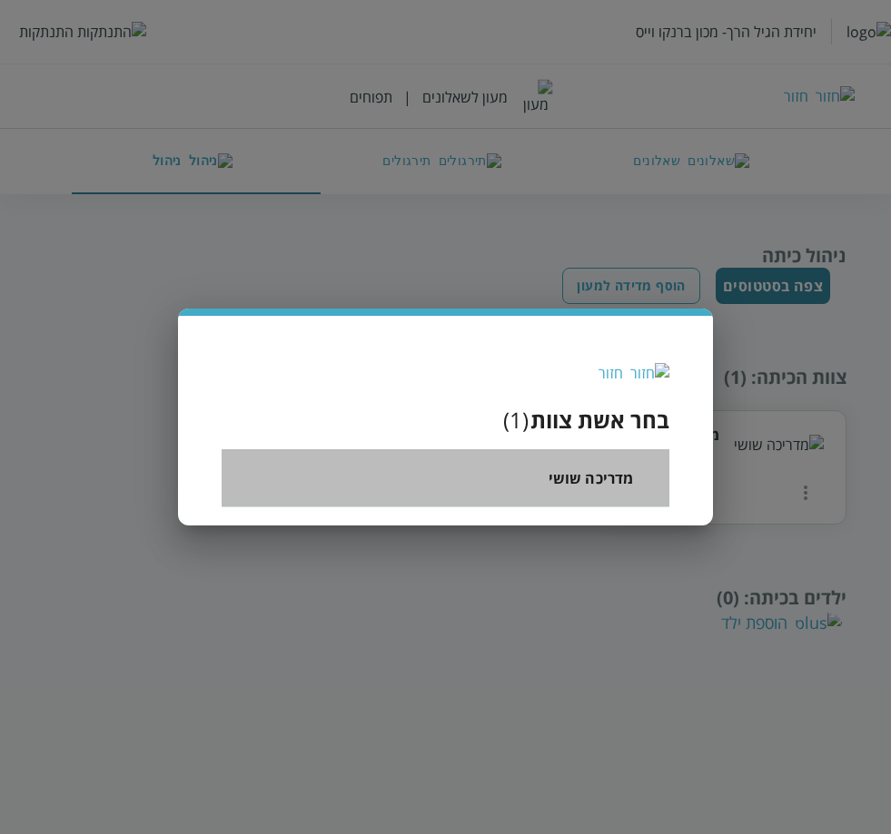
click at [594, 481] on span "מדריכה שושי" at bounding box center [590, 479] width 85 height 22
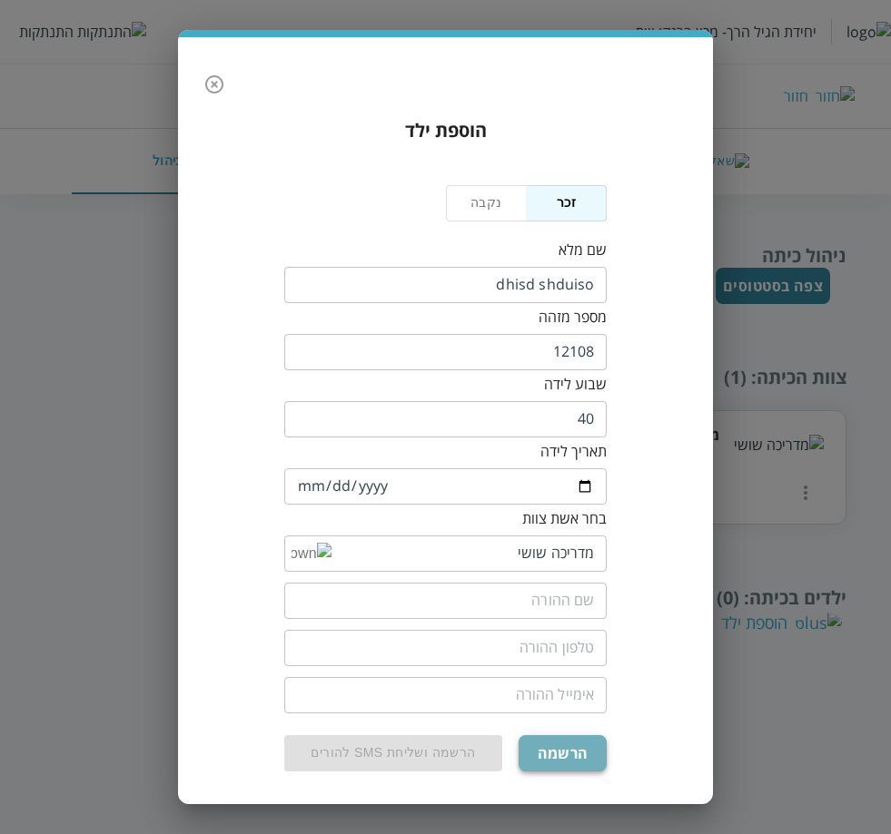
click at [559, 746] on button "הרשמה" at bounding box center [562, 753] width 88 height 36
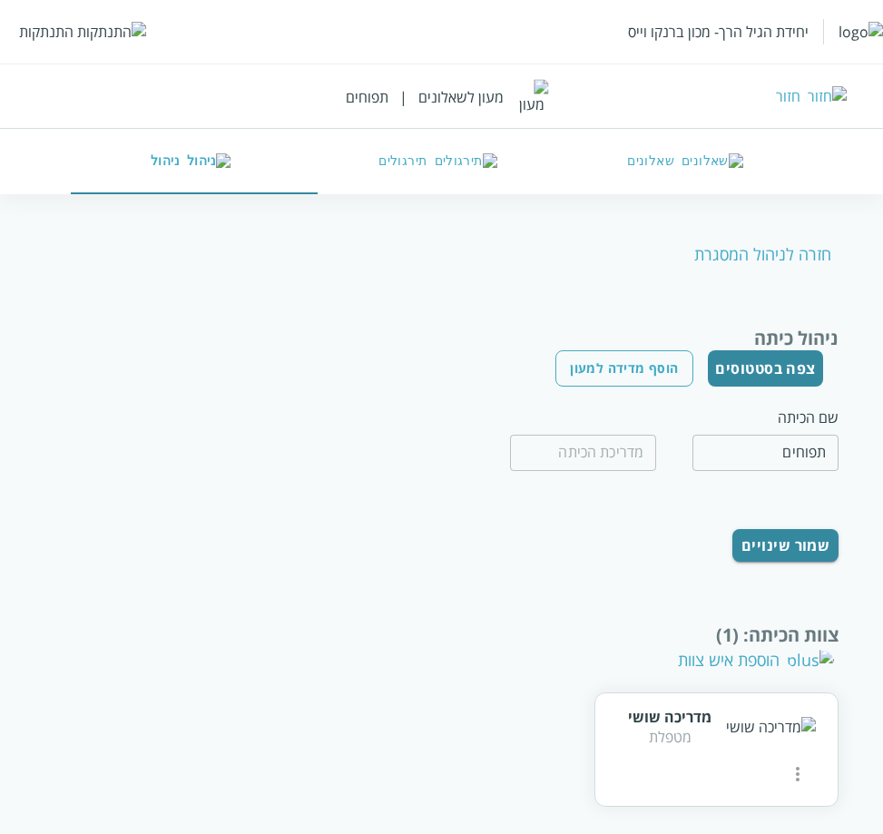
click at [754, 263] on div "חזרה לניהול המסגרת" at bounding box center [767, 254] width 144 height 22
type input "מעון לשאלונים"
type input "שאלונים"
